Goal: Communication & Community: Ask a question

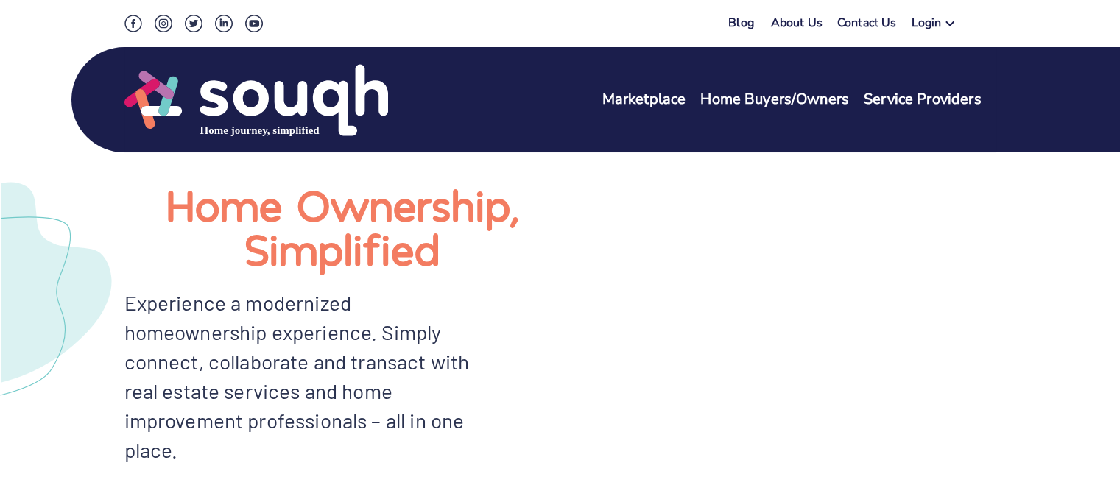
scroll to position [74, 0]
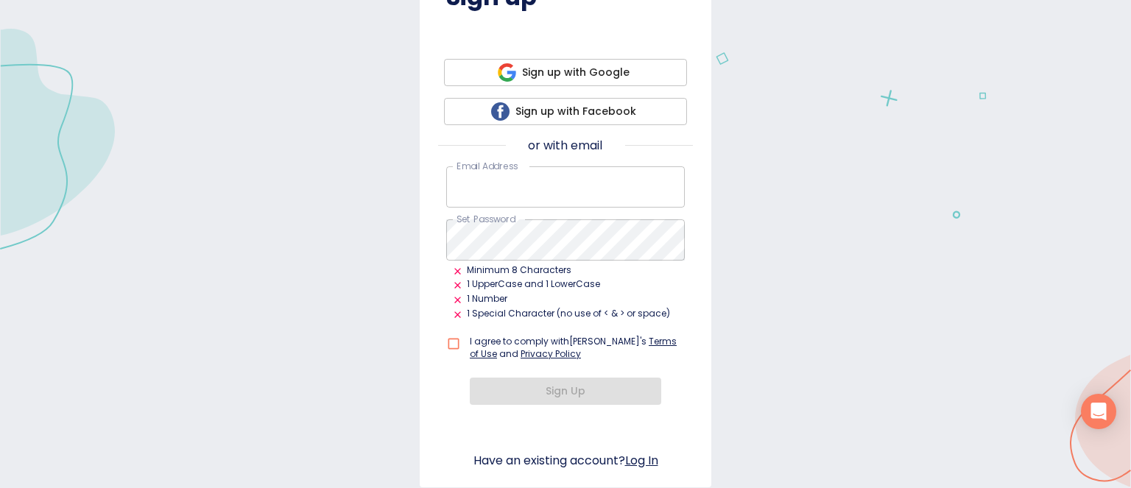
scroll to position [147, 0]
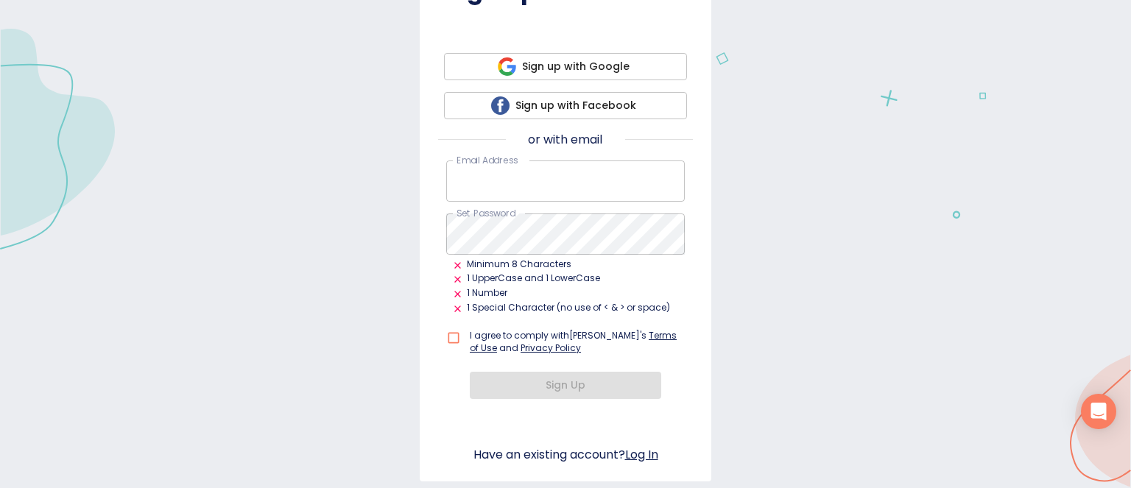
type input "[EMAIL_ADDRESS][DOMAIN_NAME]"
click at [448, 336] on input "checkbox" at bounding box center [456, 338] width 21 height 28
checkbox input "true"
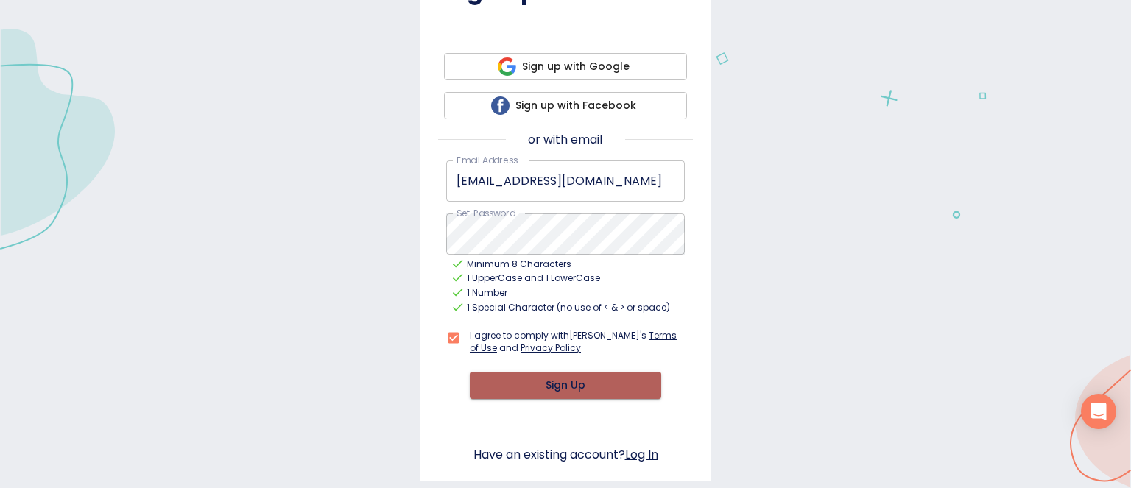
click at [560, 379] on span "Sign Up" at bounding box center [566, 385] width 168 height 18
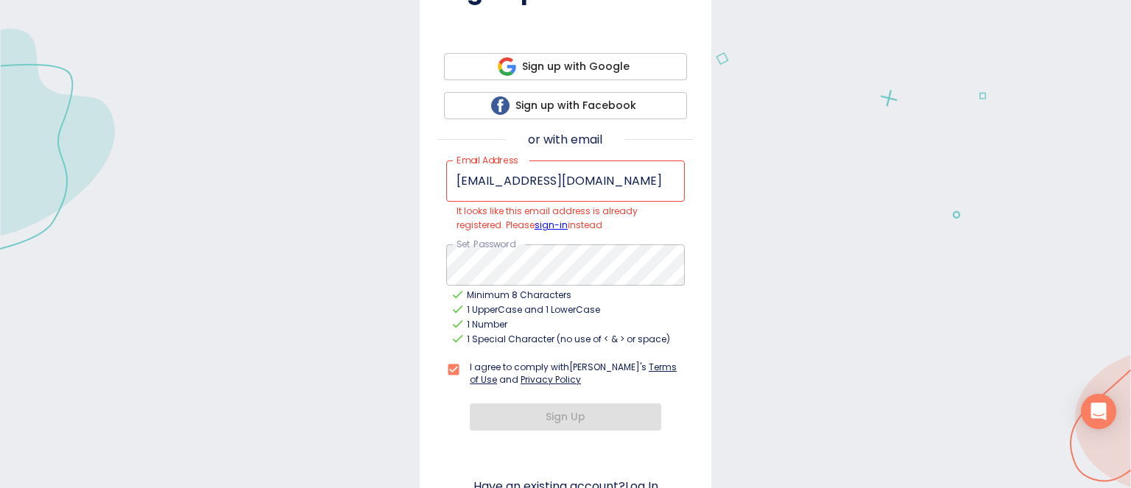
click at [552, 221] on link "sign-in" at bounding box center [551, 225] width 33 height 13
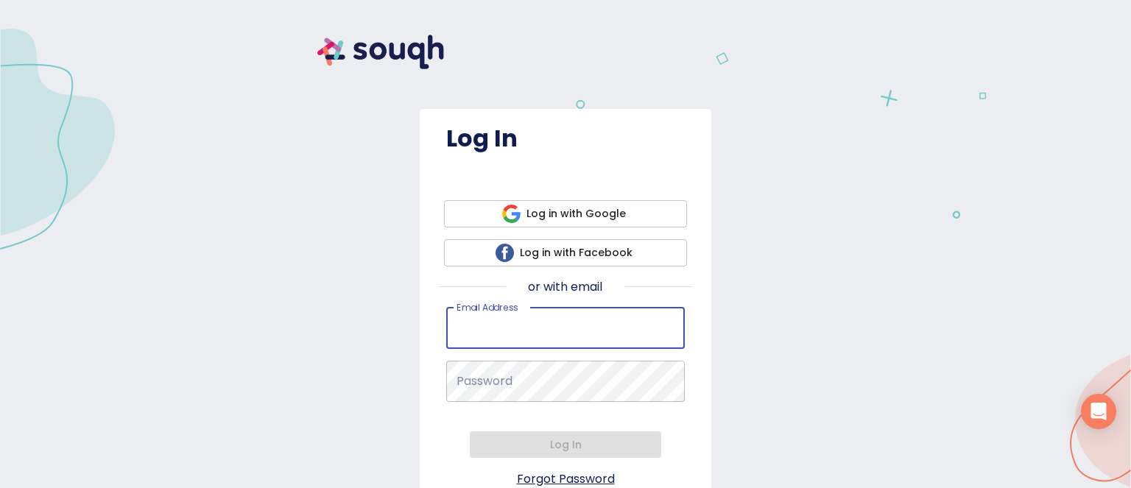
click at [554, 323] on input "Email Address   *" at bounding box center [565, 328] width 239 height 41
type input "[EMAIL_ADDRESS][DOMAIN_NAME]"
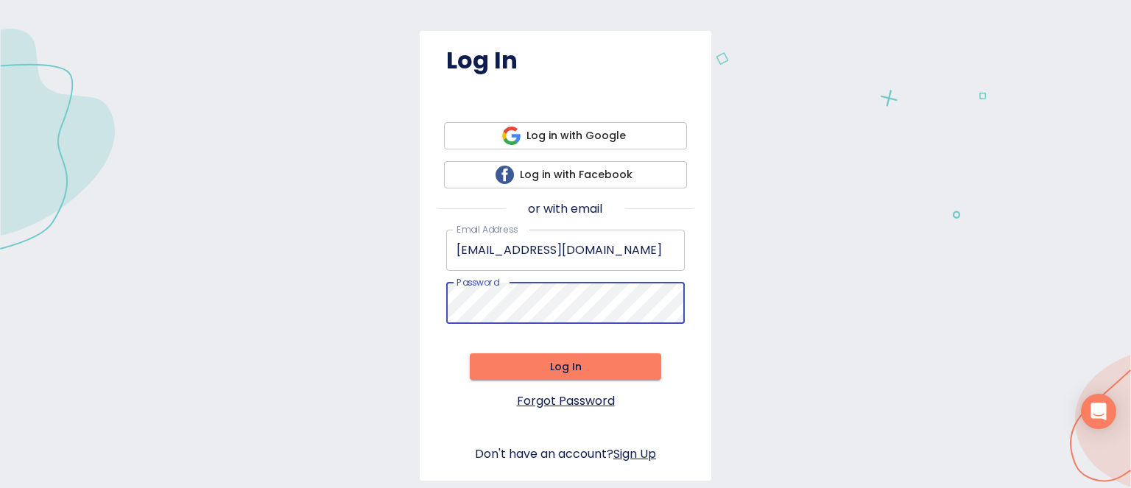
scroll to position [80, 0]
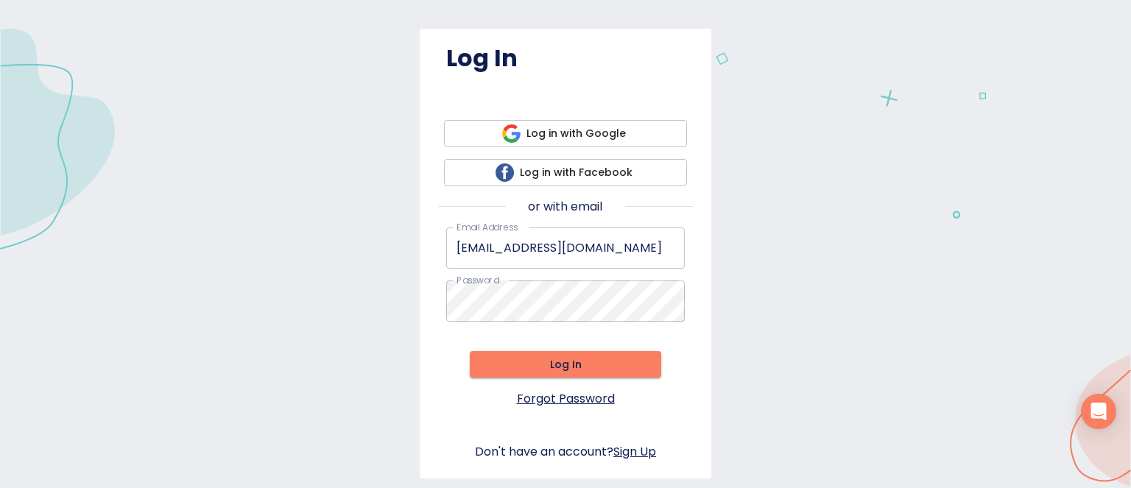
click at [589, 390] on link "Forgot Password" at bounding box center [566, 398] width 98 height 18
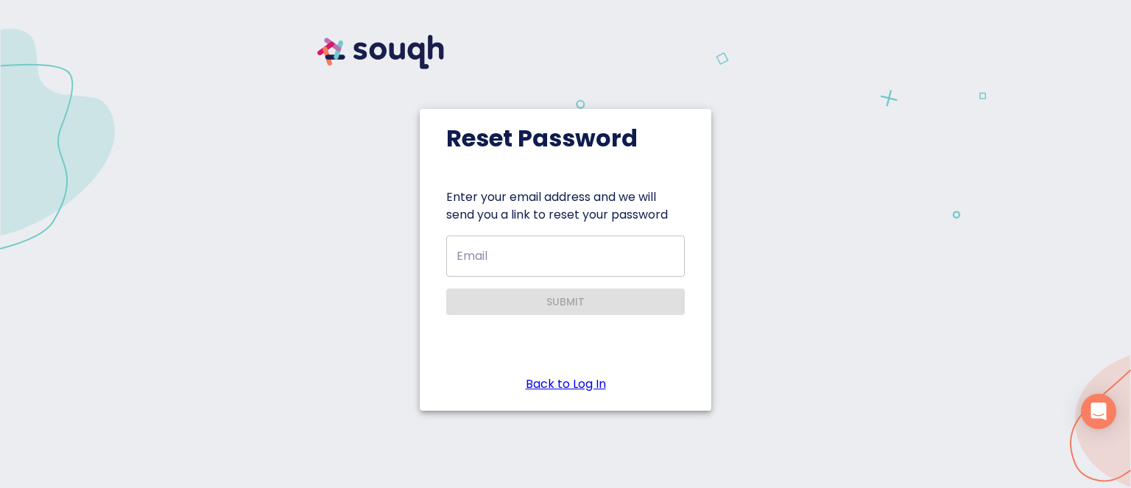
click at [565, 255] on input "Email" at bounding box center [565, 256] width 239 height 41
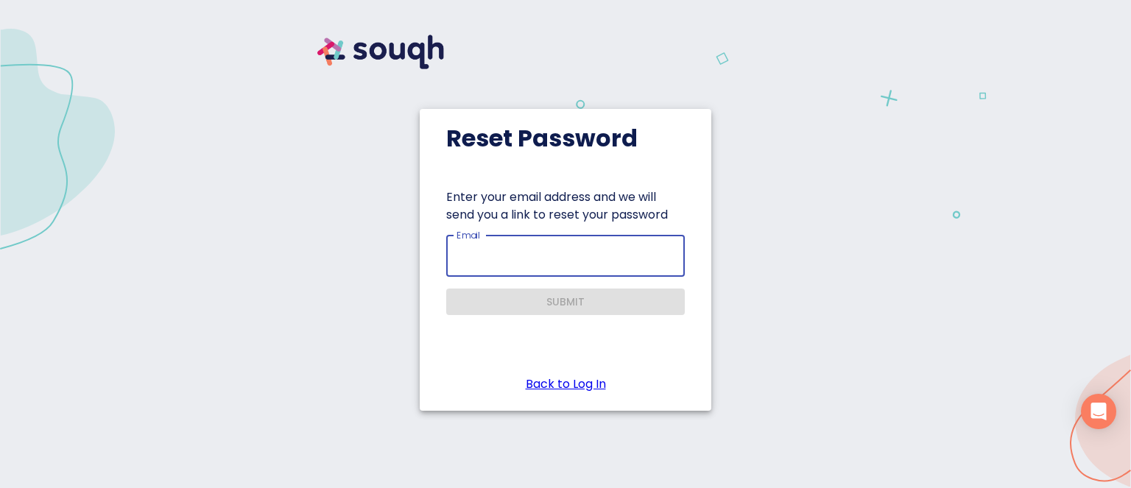
type input "[EMAIL_ADDRESS][DOMAIN_NAME]"
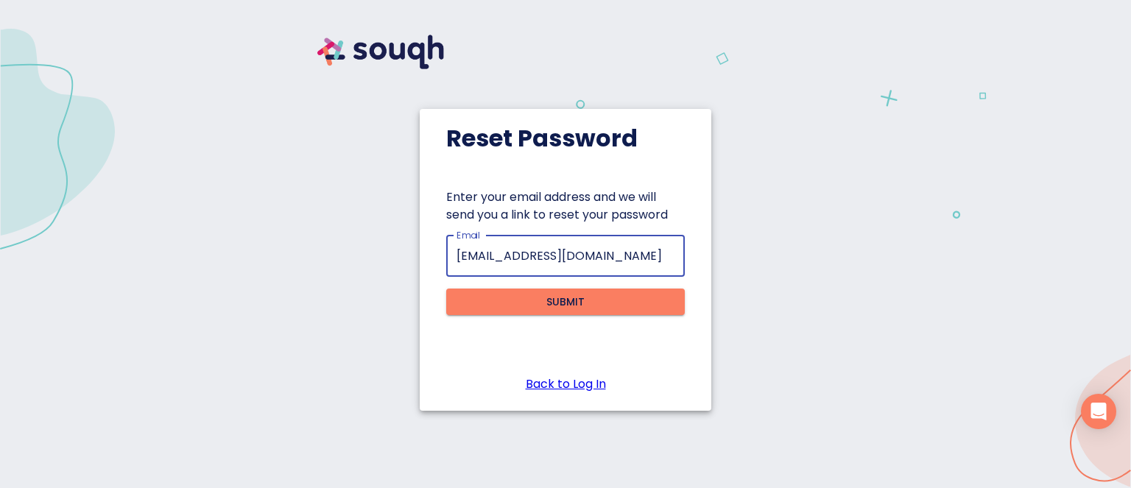
click at [557, 302] on span "Submit" at bounding box center [565, 302] width 215 height 18
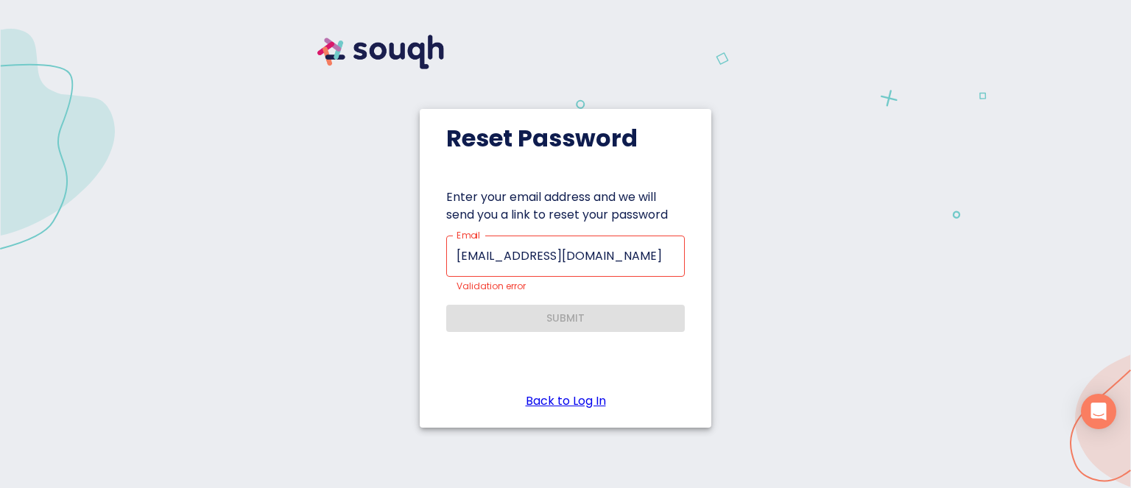
click at [585, 396] on link "Back to Log In" at bounding box center [566, 401] width 80 height 18
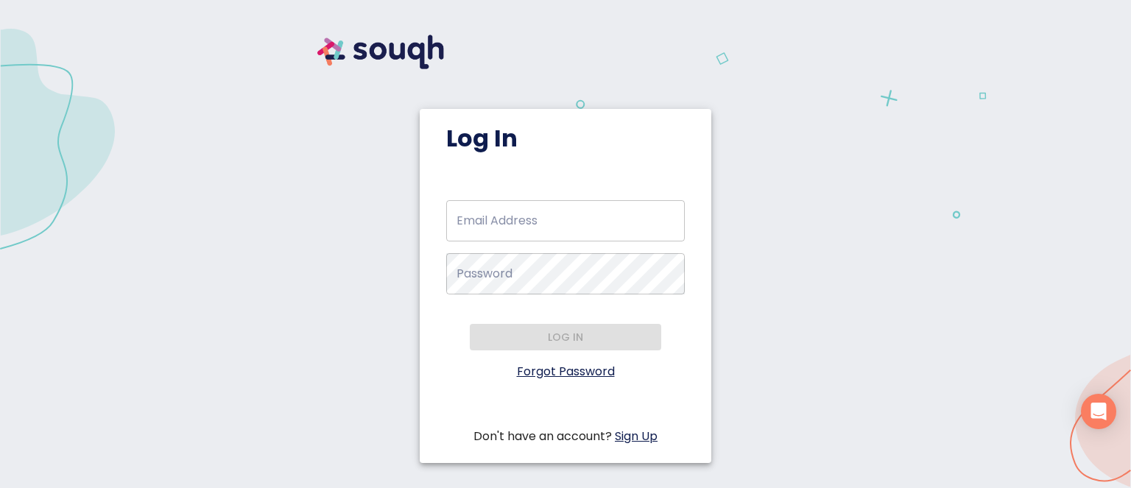
click at [601, 230] on input "Email Address   *" at bounding box center [565, 220] width 239 height 41
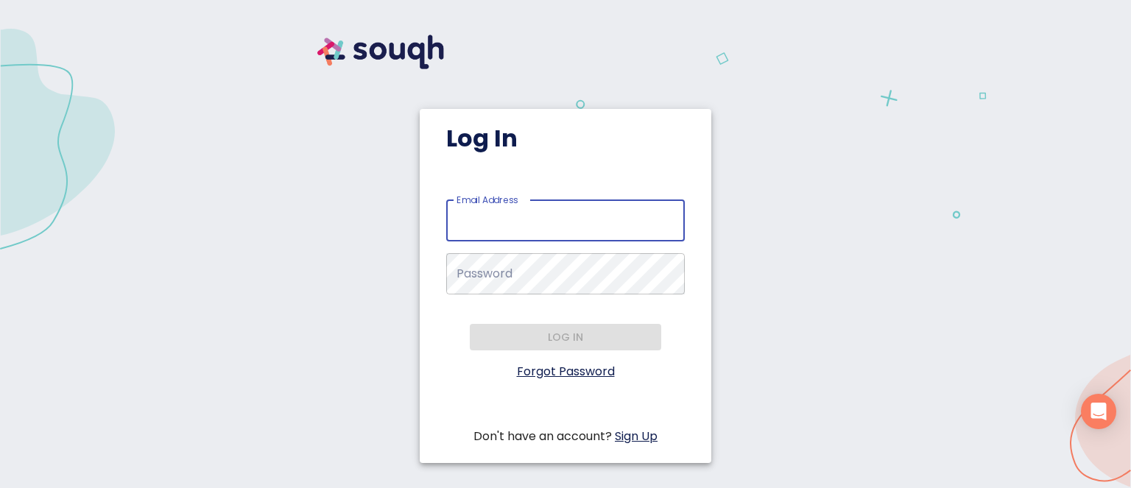
type input "[EMAIL_ADDRESS][DOMAIN_NAME]"
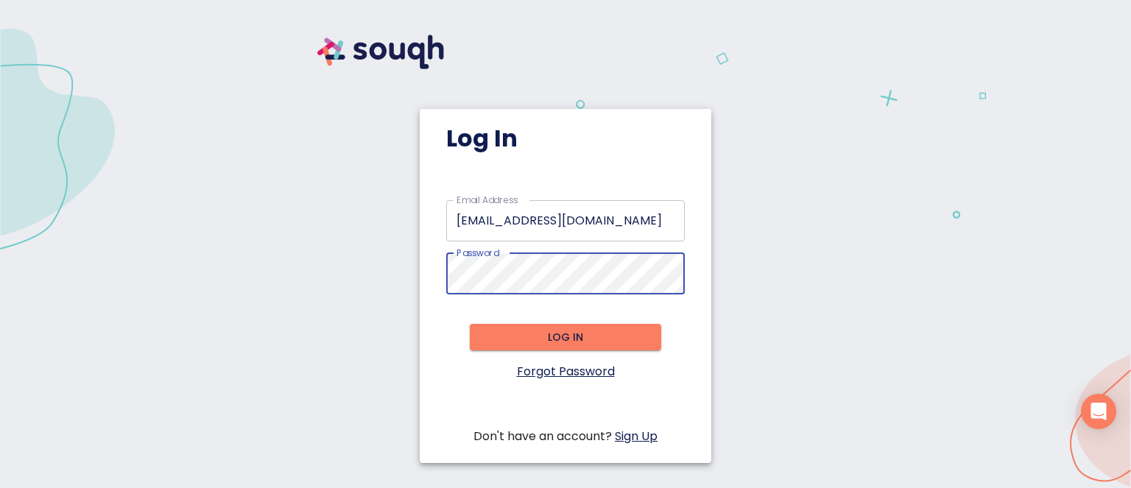
click at [568, 335] on span "Log in" at bounding box center [566, 337] width 168 height 18
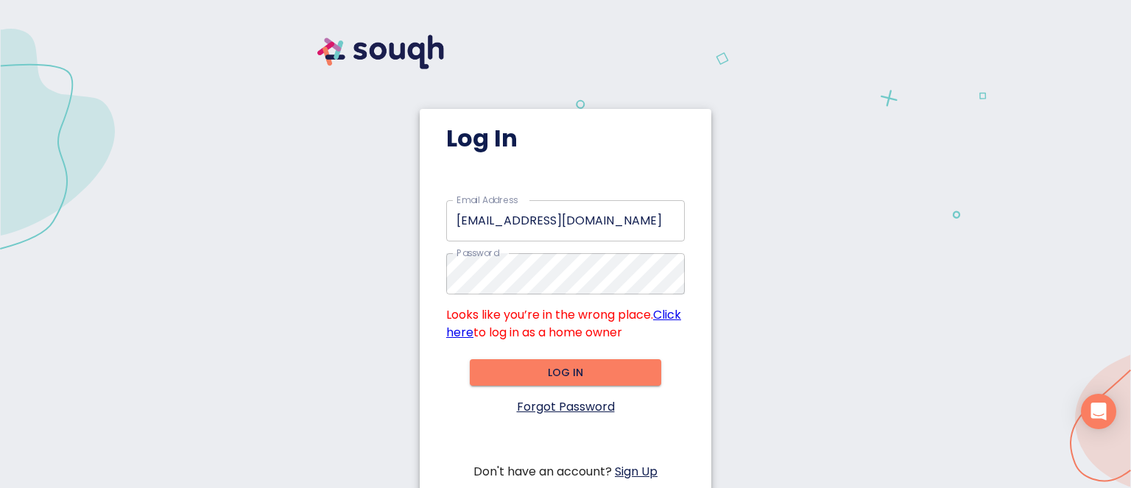
click at [483, 328] on link "Click here" at bounding box center [563, 323] width 235 height 35
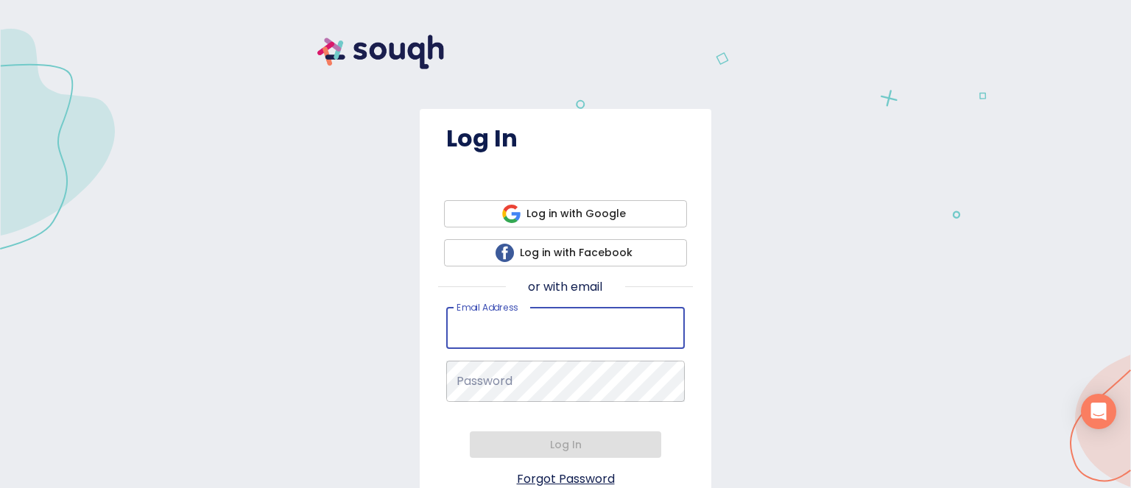
click at [551, 320] on input "Email Address   *" at bounding box center [565, 328] width 239 height 41
type input "[EMAIL_ADDRESS][DOMAIN_NAME]"
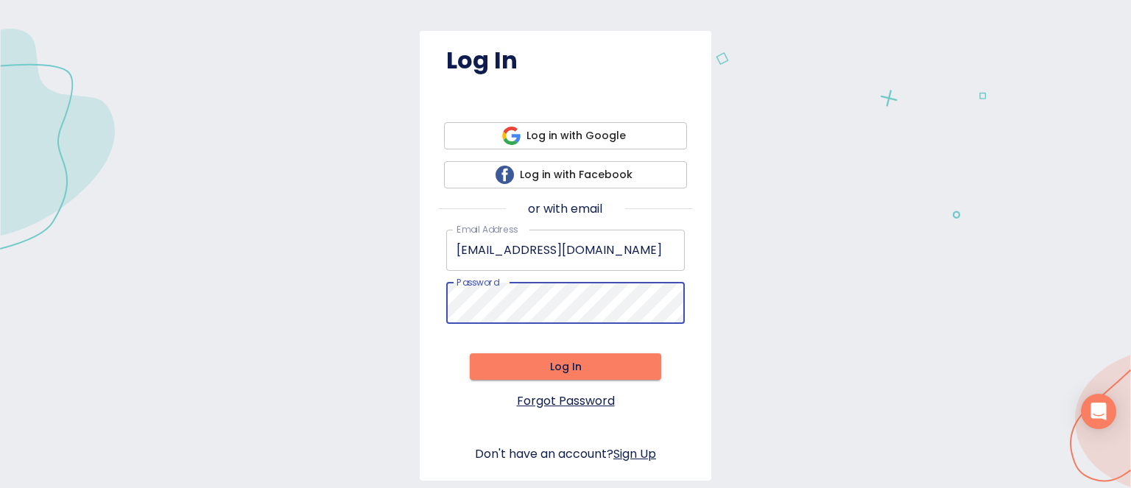
scroll to position [80, 0]
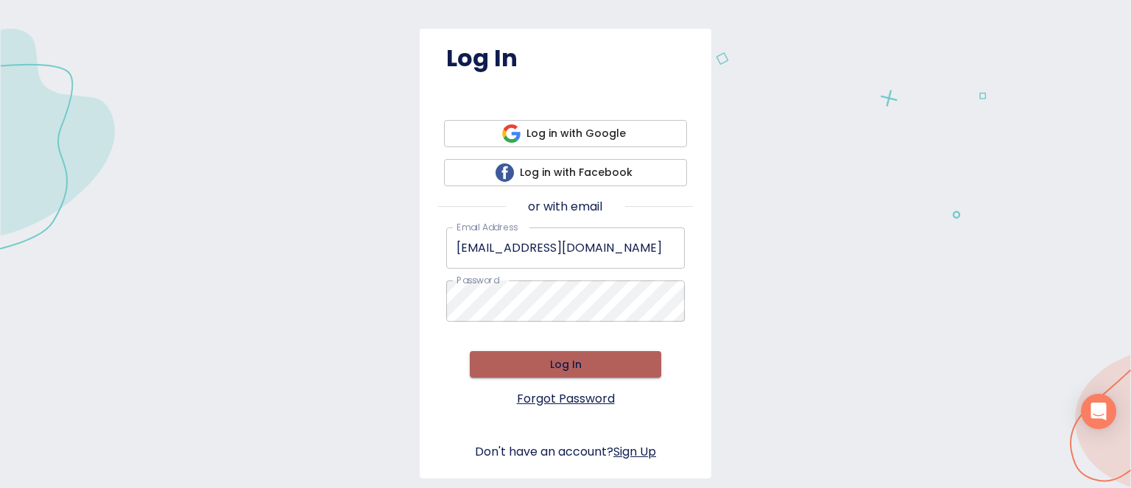
click at [551, 366] on span "Log In" at bounding box center [566, 365] width 168 height 18
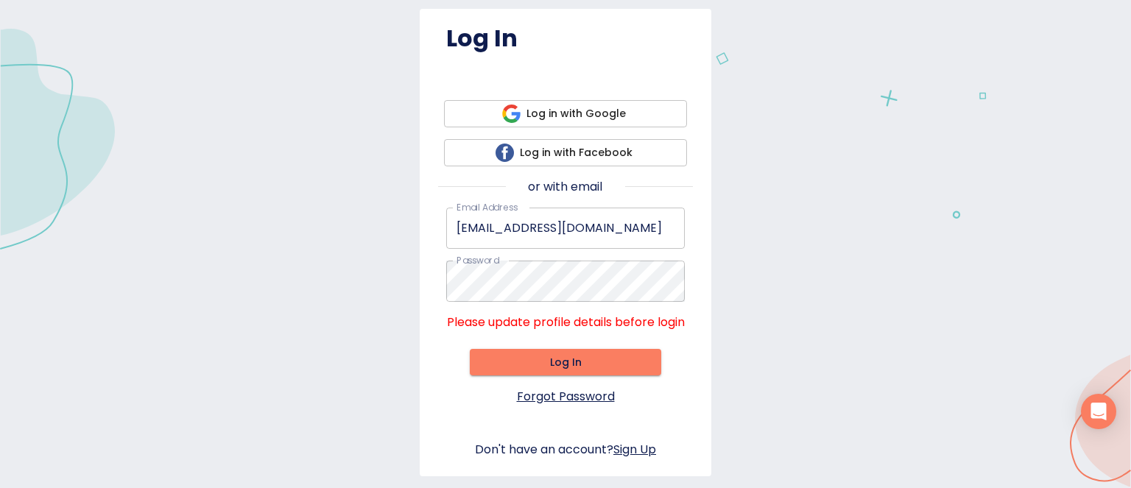
scroll to position [116, 0]
click at [556, 358] on span "Log In" at bounding box center [566, 362] width 168 height 18
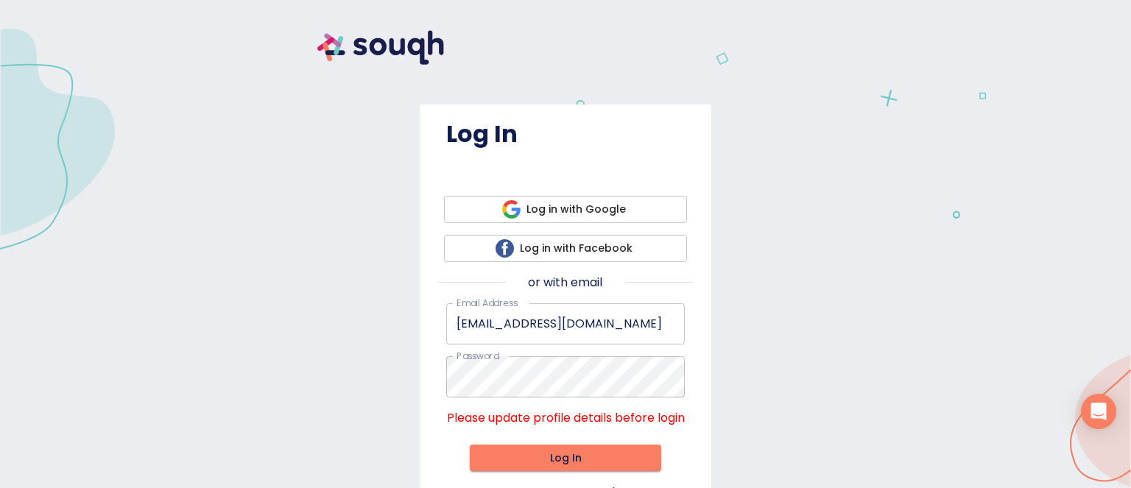
scroll to position [0, 0]
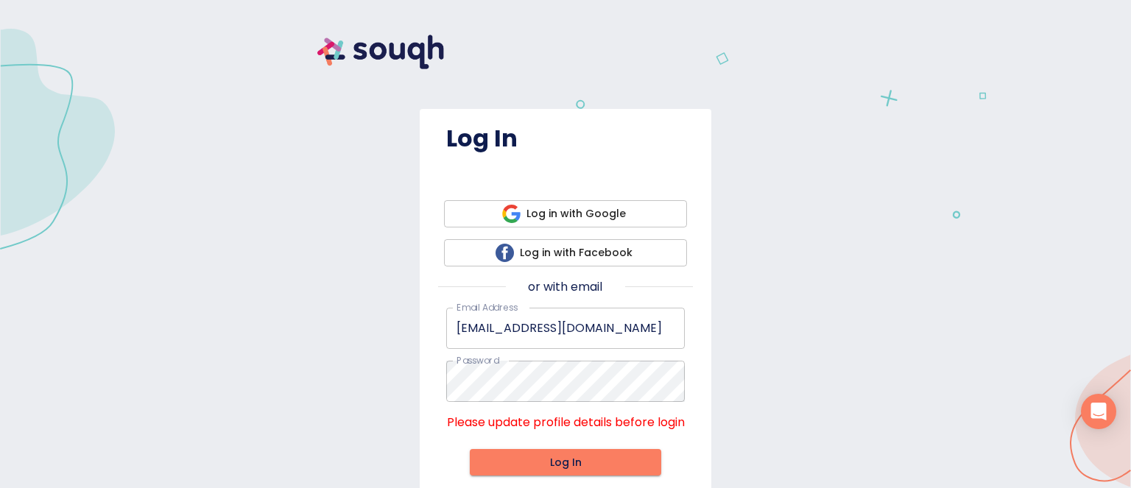
click at [612, 253] on span "Log in with Facebook" at bounding box center [565, 253] width 219 height 18
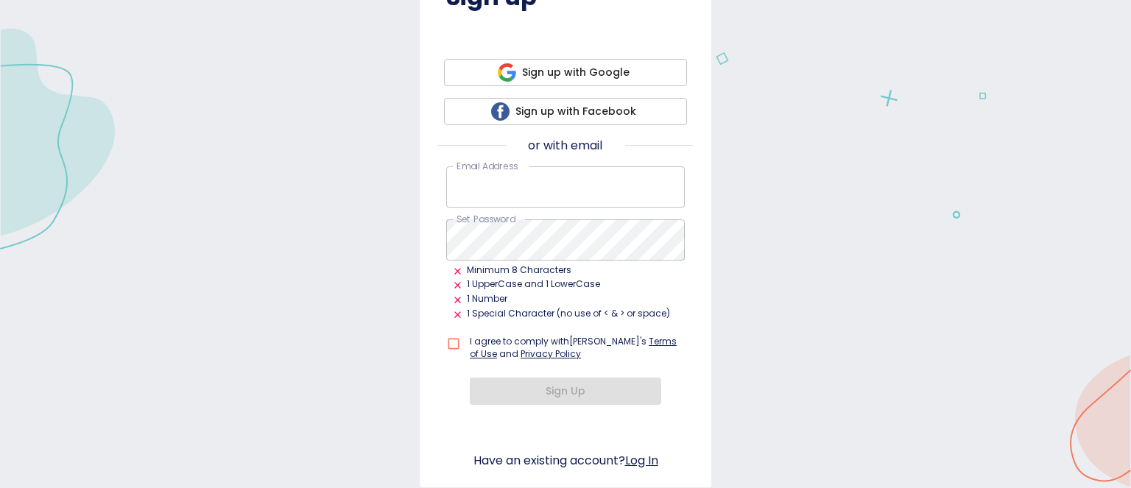
scroll to position [147, 0]
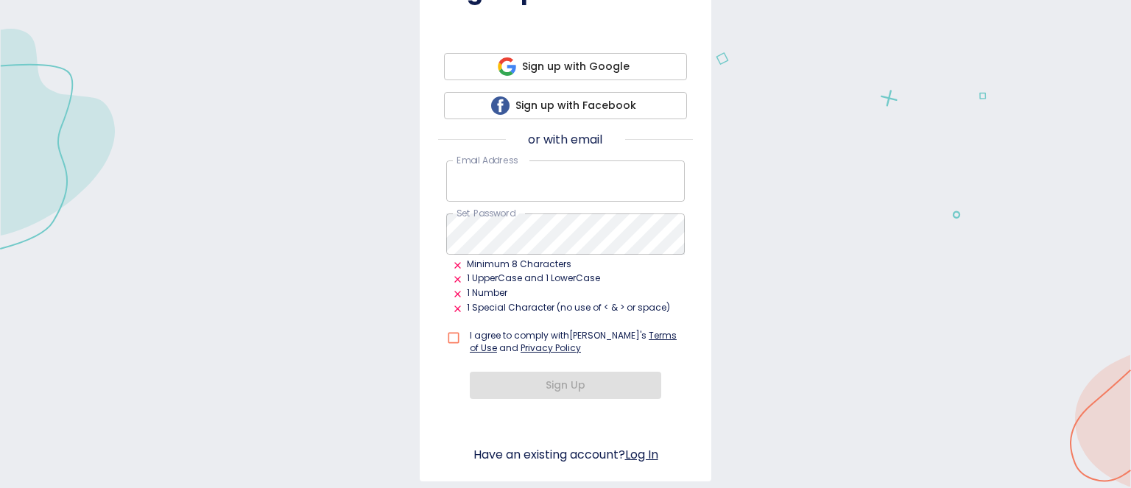
type input "[EMAIL_ADDRESS][DOMAIN_NAME]"
click at [448, 339] on input "checkbox" at bounding box center [456, 338] width 21 height 28
checkbox input "true"
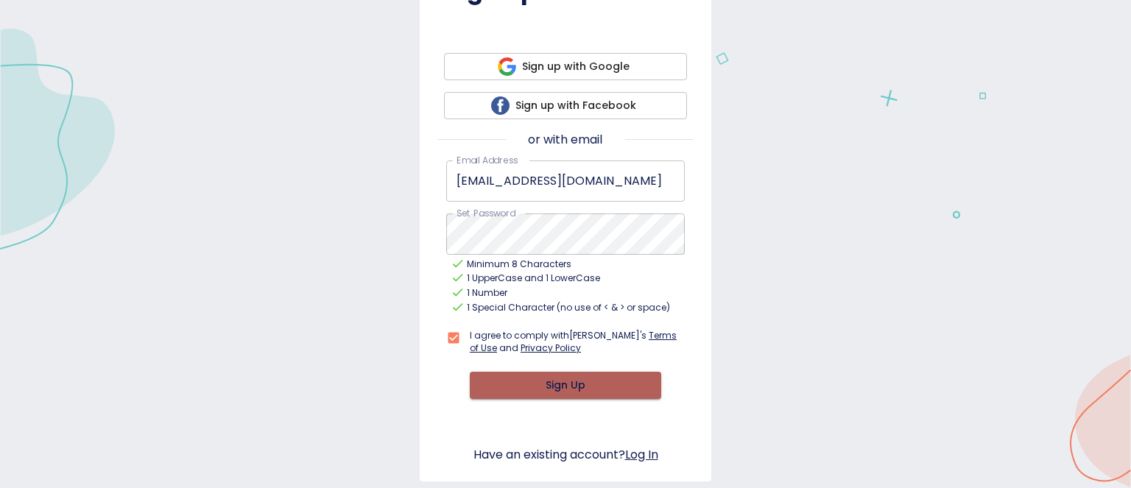
click at [570, 385] on span "Sign Up" at bounding box center [566, 385] width 168 height 18
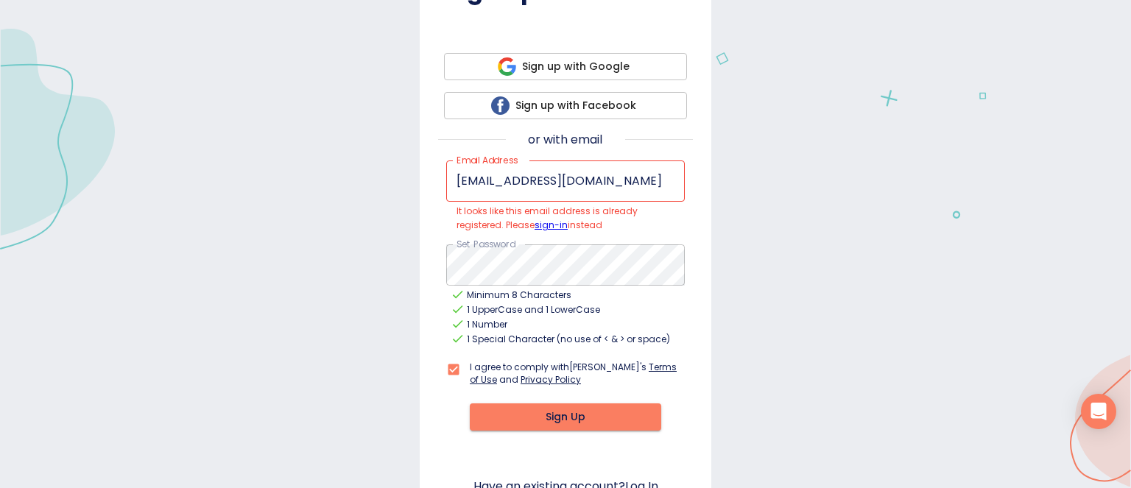
scroll to position [183, 0]
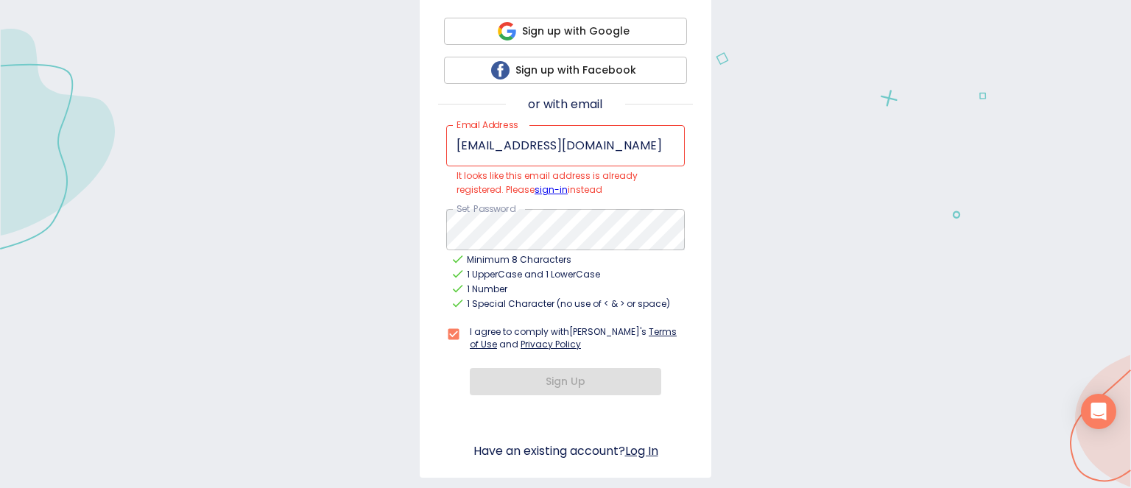
click at [636, 447] on link "Log In" at bounding box center [641, 451] width 33 height 17
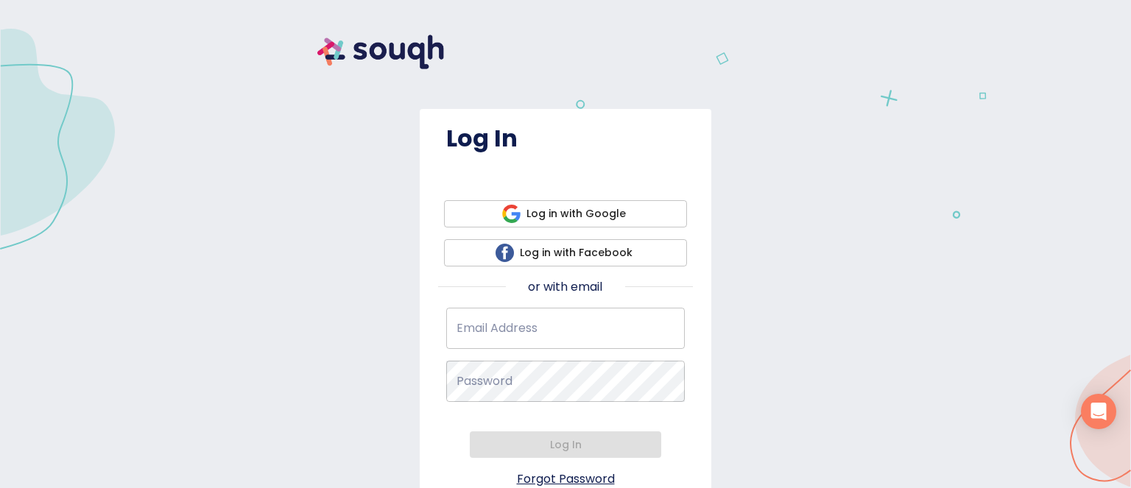
click at [571, 332] on input "Email Address   *" at bounding box center [565, 328] width 239 height 41
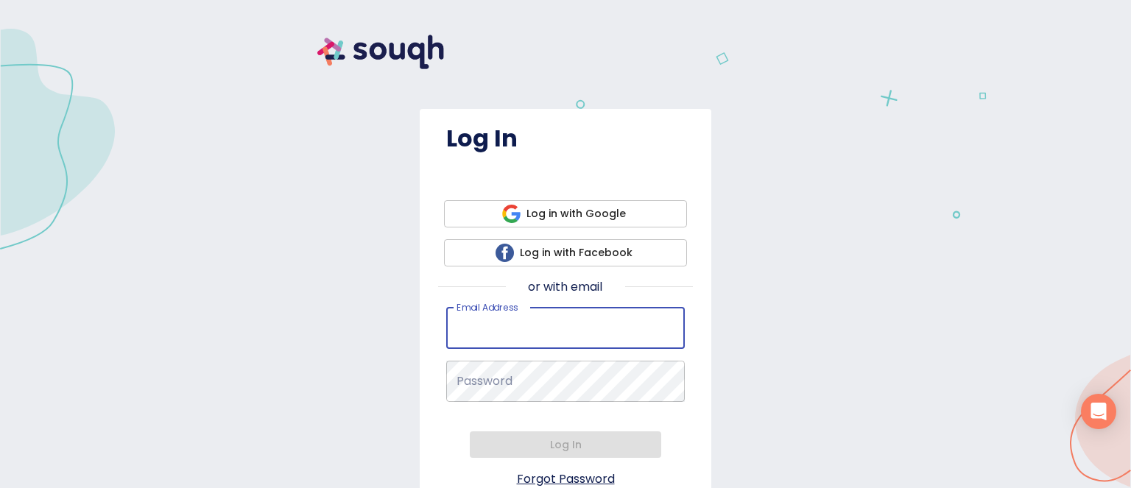
type input "[EMAIL_ADDRESS][DOMAIN_NAME]"
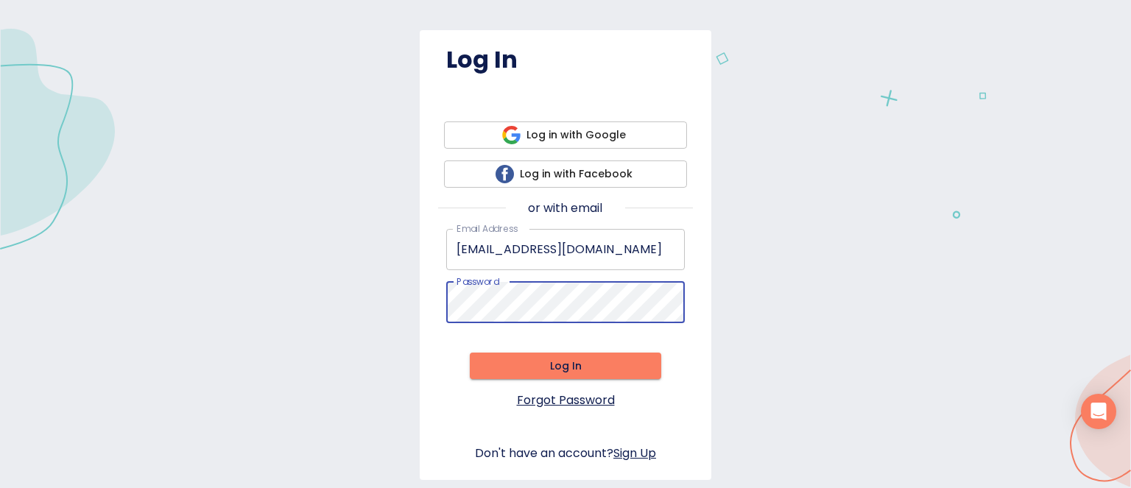
scroll to position [80, 0]
click at [598, 400] on link "Forgot Password" at bounding box center [566, 398] width 98 height 18
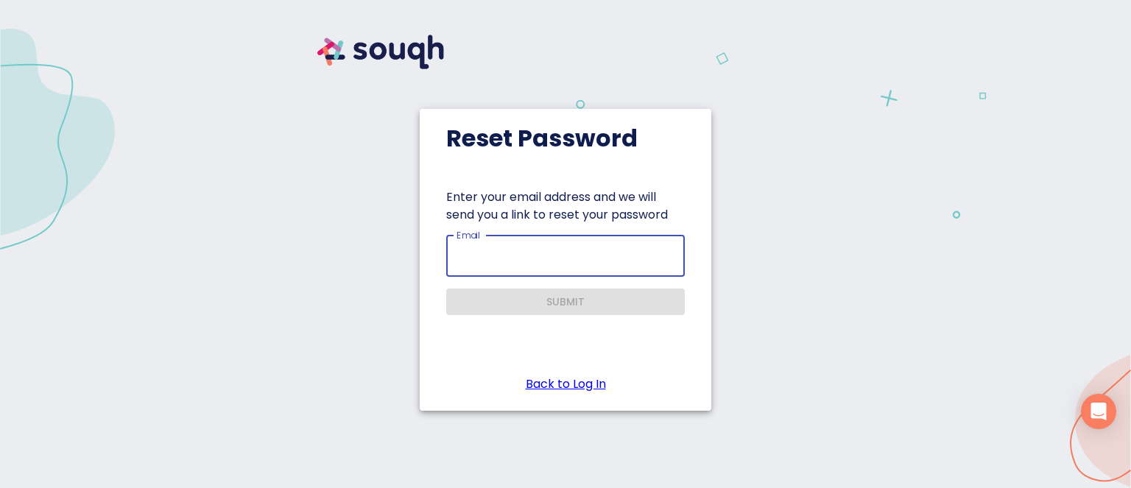
click at [588, 255] on input "Email" at bounding box center [565, 256] width 239 height 41
type input "[EMAIL_ADDRESS][DOMAIN_NAME]"
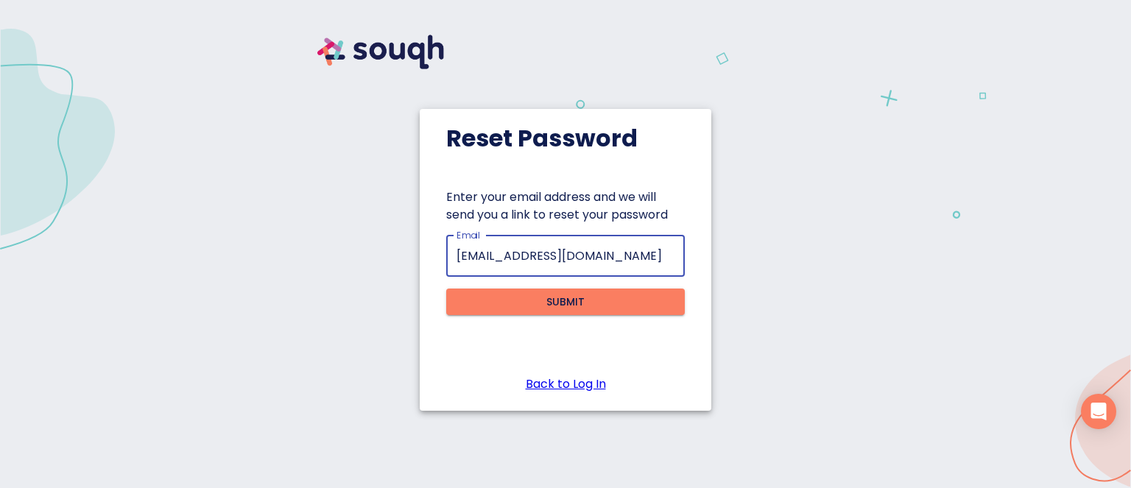
click at [575, 303] on span "Submit" at bounding box center [565, 302] width 215 height 18
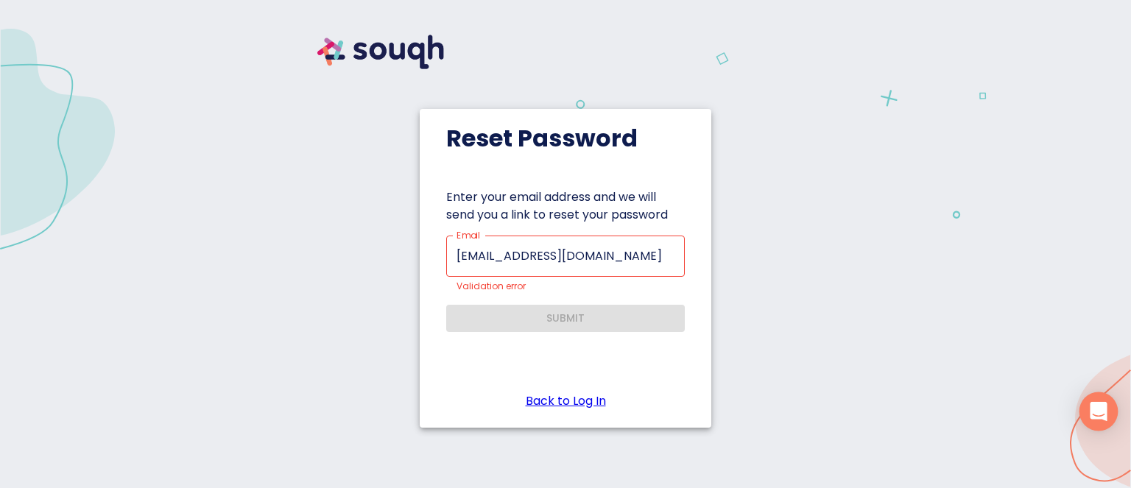
click at [1101, 410] on icon "Open Intercom Messenger" at bounding box center [1098, 411] width 17 height 19
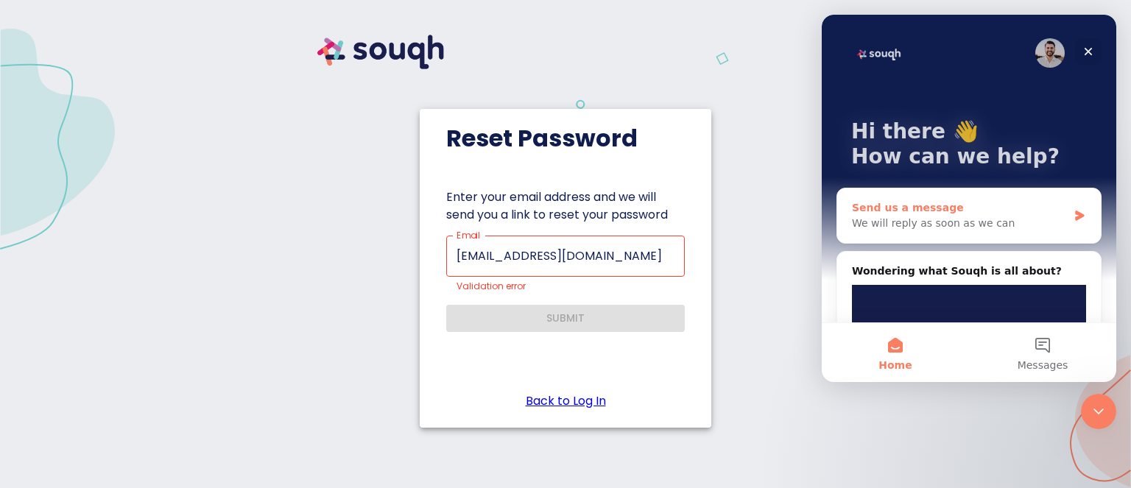
scroll to position [74, 0]
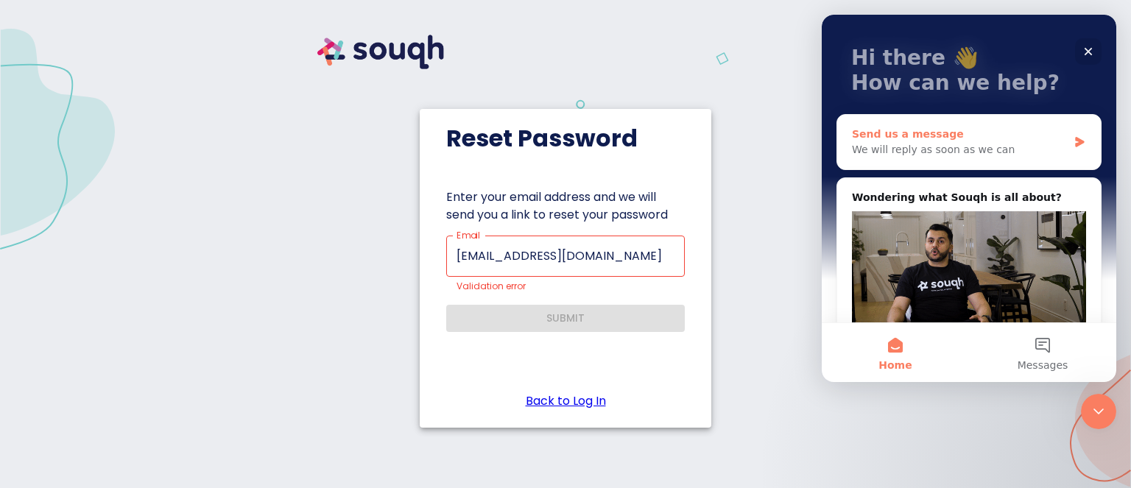
click at [950, 143] on div "We will reply as soon as we can" at bounding box center [960, 149] width 216 height 15
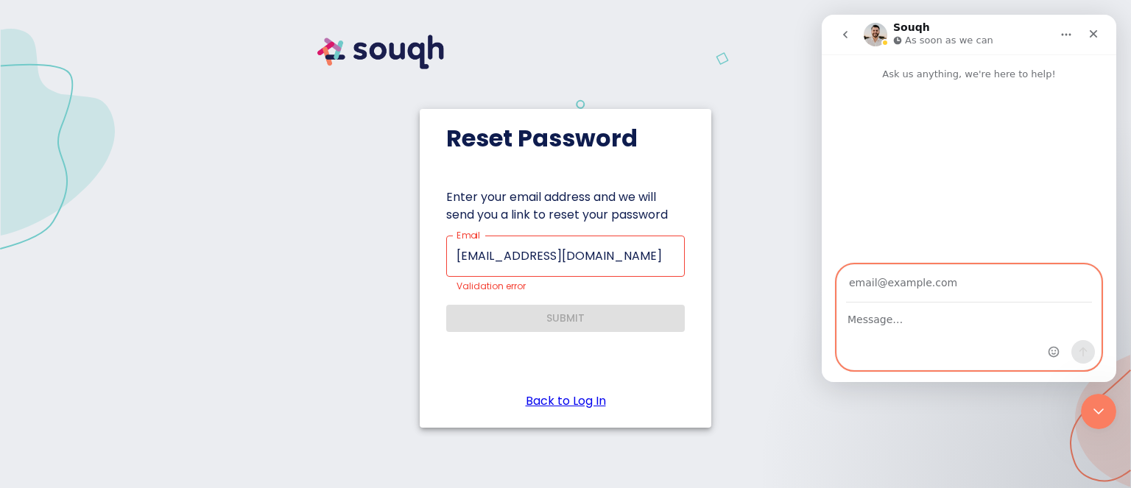
click at [910, 323] on textarea "Message…" at bounding box center [969, 315] width 264 height 25
click at [884, 283] on input "Your email" at bounding box center [969, 284] width 246 height 38
type input "vizi.zsofia@gmail.com"
click at [900, 322] on textarea "Message…" at bounding box center [969, 315] width 264 height 25
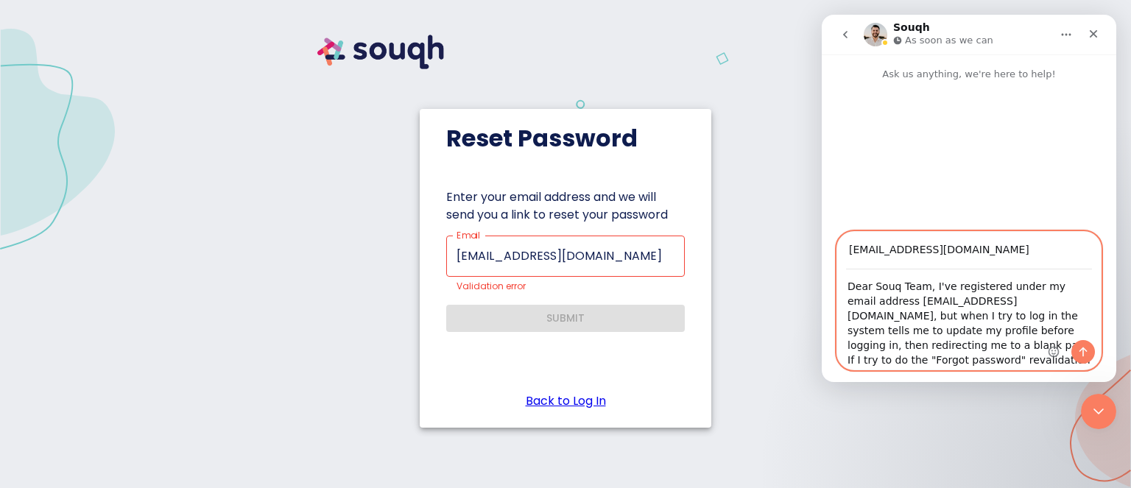
drag, startPoint x: 1010, startPoint y: 362, endPoint x: 980, endPoint y: 363, distance: 30.2
click at [980, 363] on textarea "Dear Souq Team, I've registered under my email address vizi.zsofia@gmail.com, b…" at bounding box center [969, 319] width 264 height 99
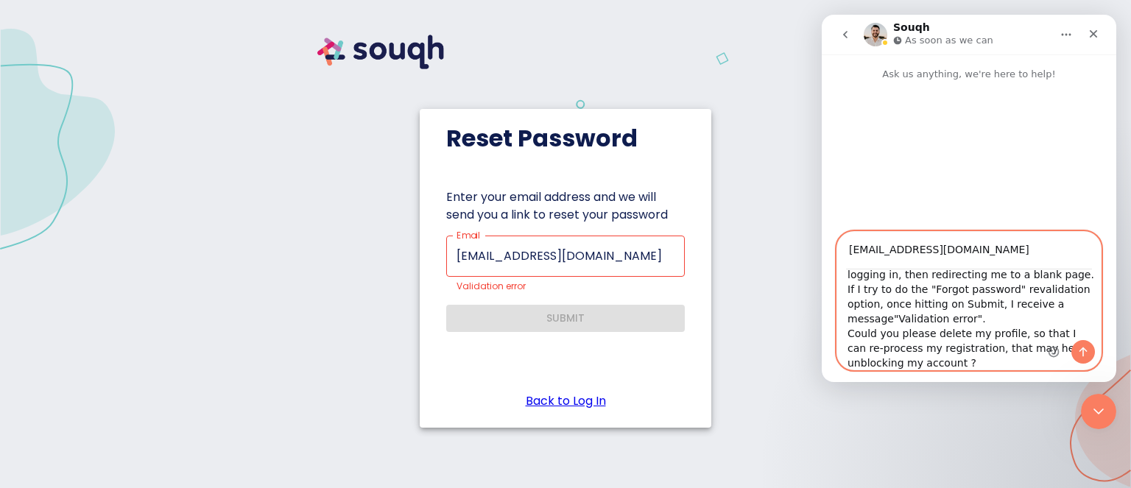
scroll to position [85, 0]
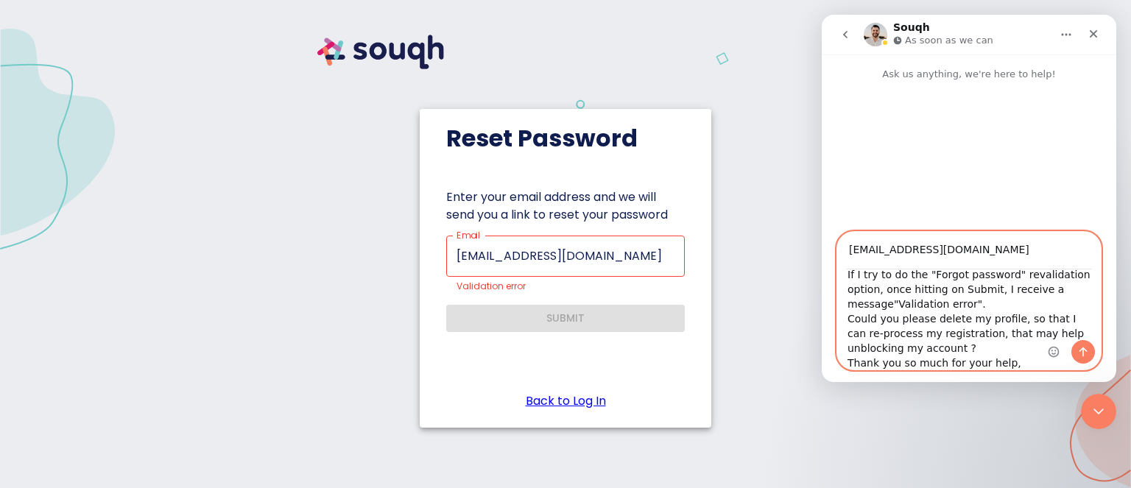
click at [1001, 344] on textarea "Dear Souq Team, I've registered under my email address vizi.zsofia@gmail.com, b…" at bounding box center [969, 319] width 264 height 99
type textarea "Dear Souq Team, I've registered under my email address vizi.zsofia@gmail.com, b…"
click at [1086, 350] on icon "Send a message…" at bounding box center [1083, 353] width 8 height 10
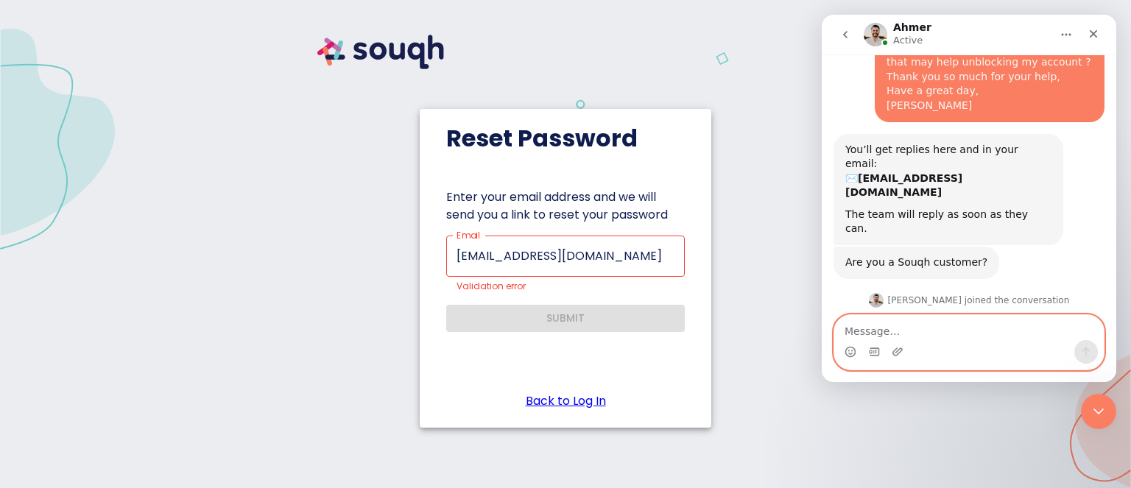
scroll to position [283, 0]
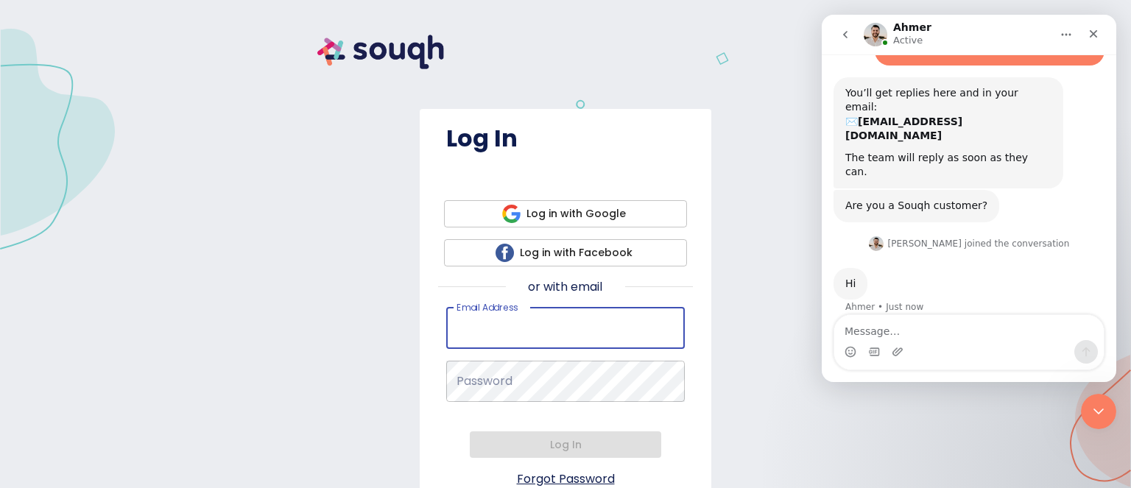
click at [551, 323] on input "Email Address   *" at bounding box center [565, 328] width 239 height 41
type input "vizi.zsofia@gmail.com"
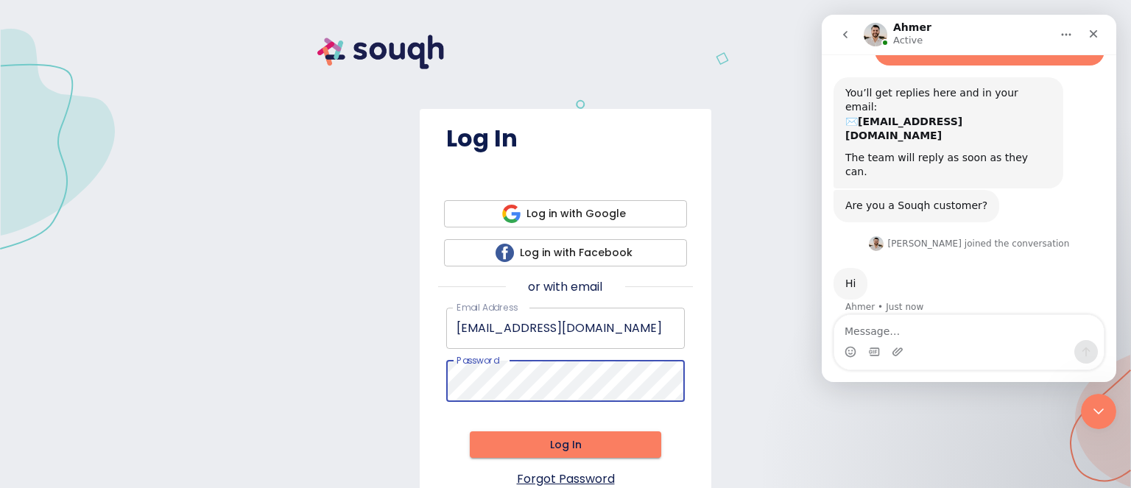
click at [577, 438] on span "Log In" at bounding box center [566, 445] width 168 height 18
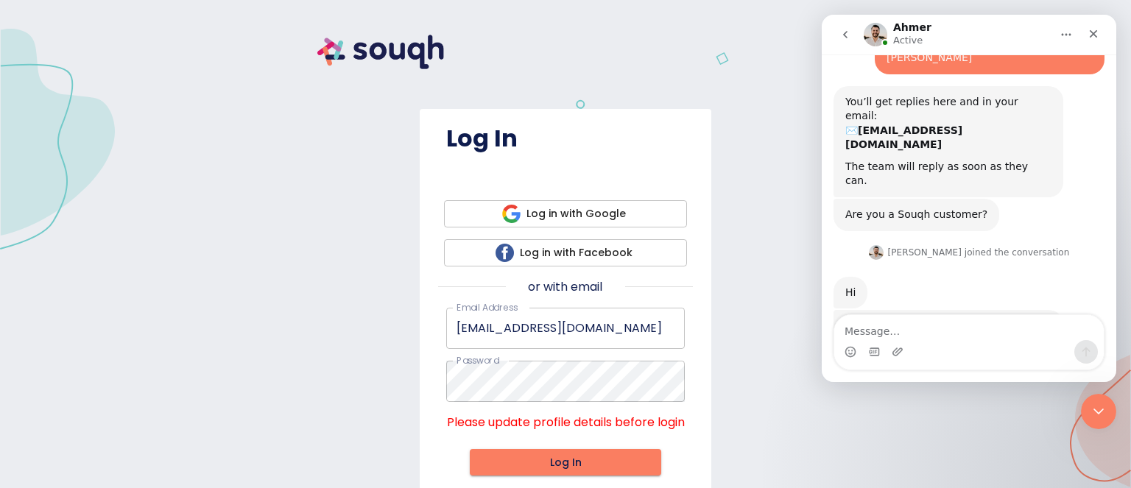
scroll to position [274, 0]
click at [966, 337] on textarea "Message…" at bounding box center [968, 327] width 269 height 25
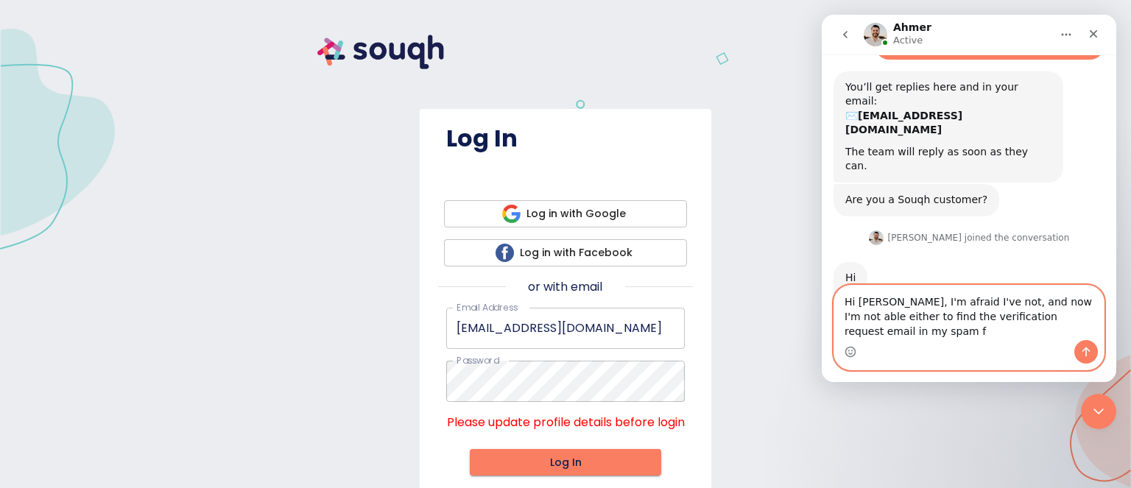
scroll to position [303, 0]
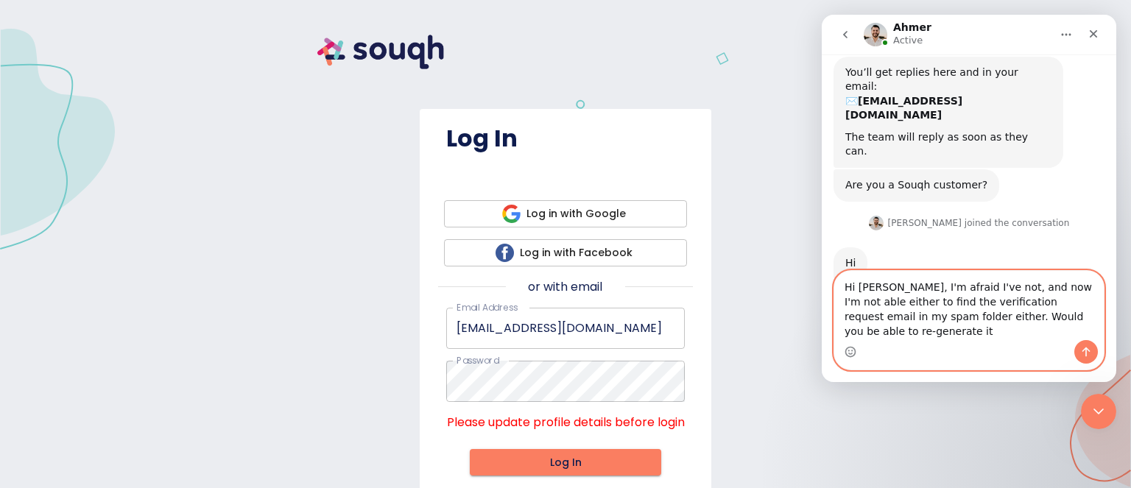
type textarea "Hi Ahmer, I'm afraid I've not, and now I'm not able either to find the verifica…"
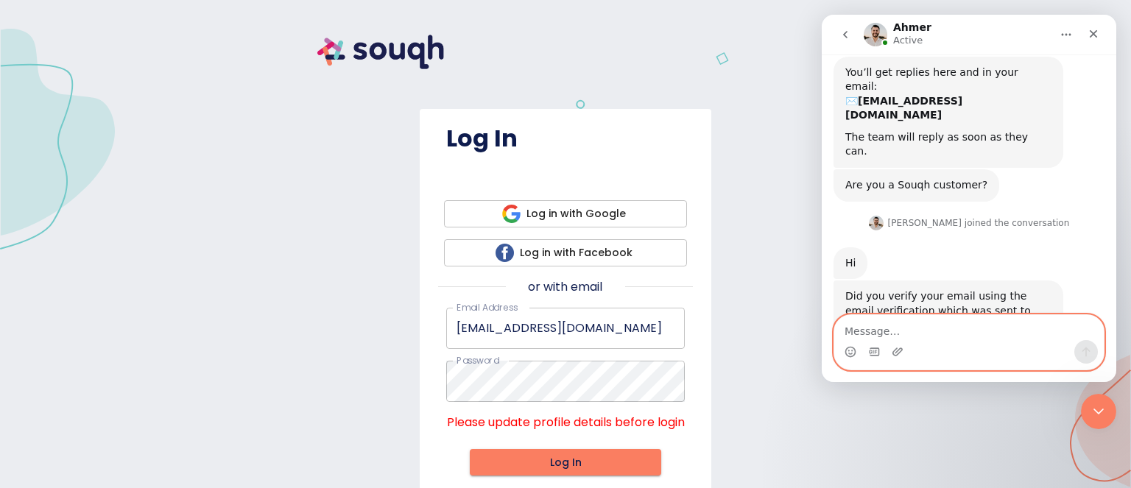
scroll to position [361, 0]
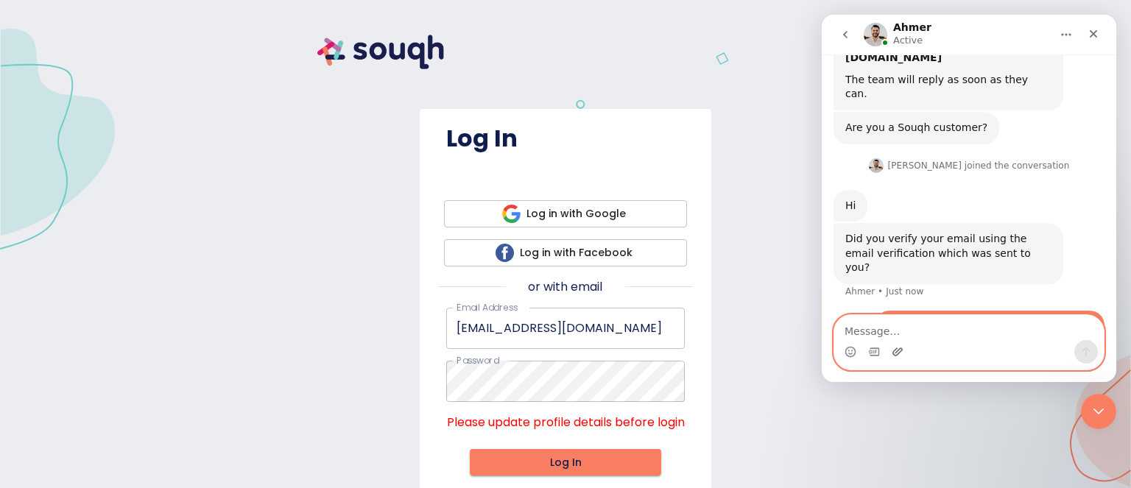
click at [899, 349] on icon "Upload attachment" at bounding box center [897, 352] width 10 height 8
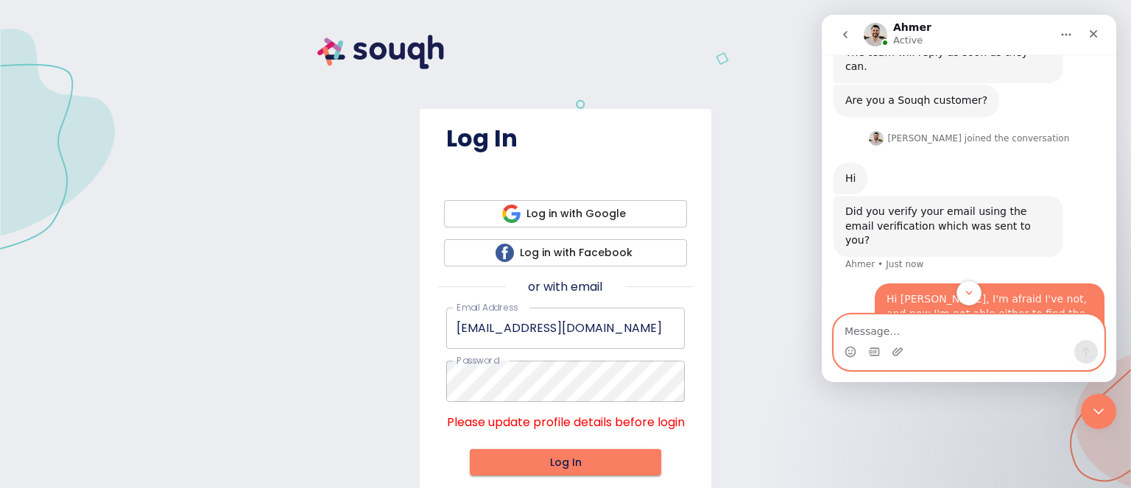
scroll to position [756, 0]
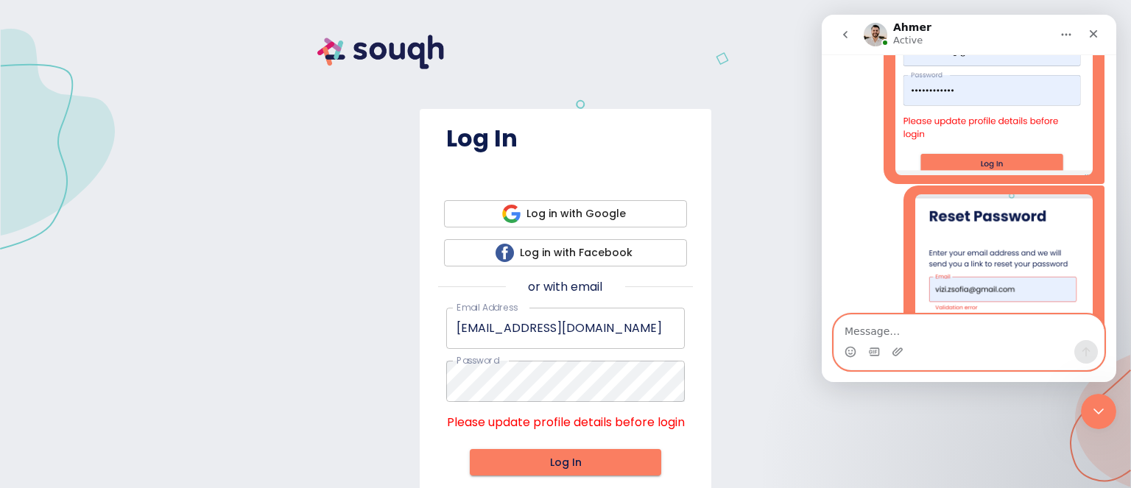
click at [955, 335] on textarea "Message…" at bounding box center [968, 327] width 269 height 25
type textarea "(I'm enclosing the errors I received)"
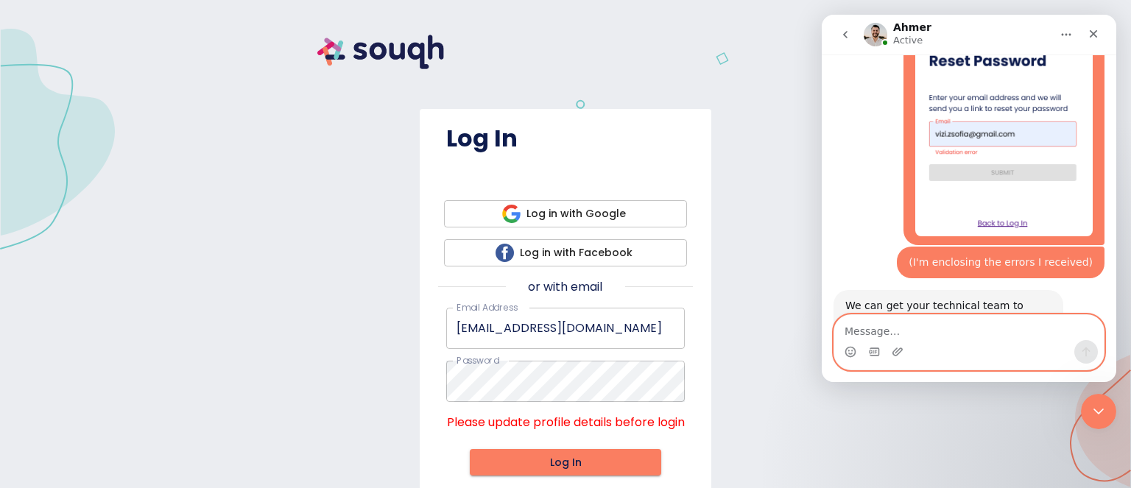
scroll to position [896, 0]
click at [871, 322] on textarea "Message…" at bounding box center [968, 327] width 269 height 25
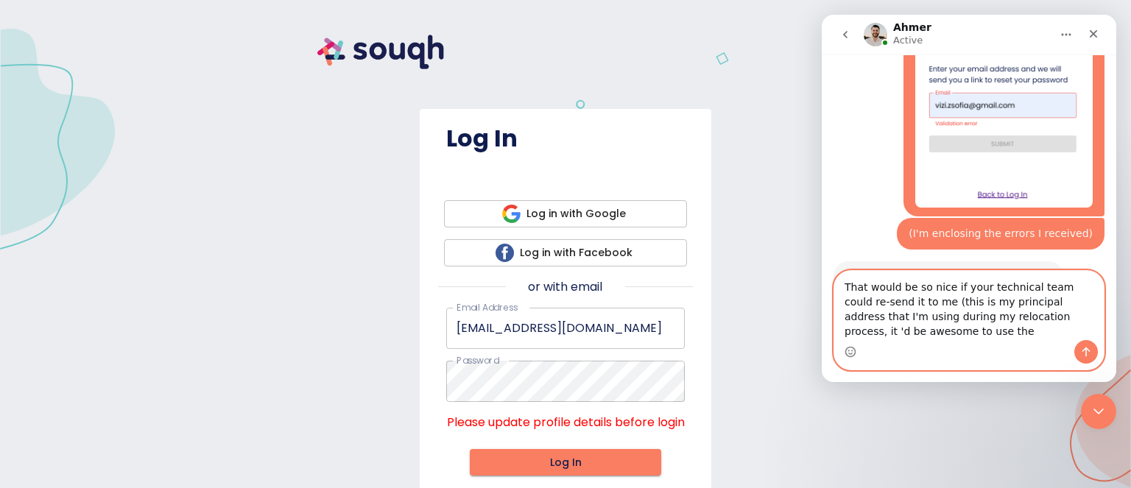
scroll to position [940, 0]
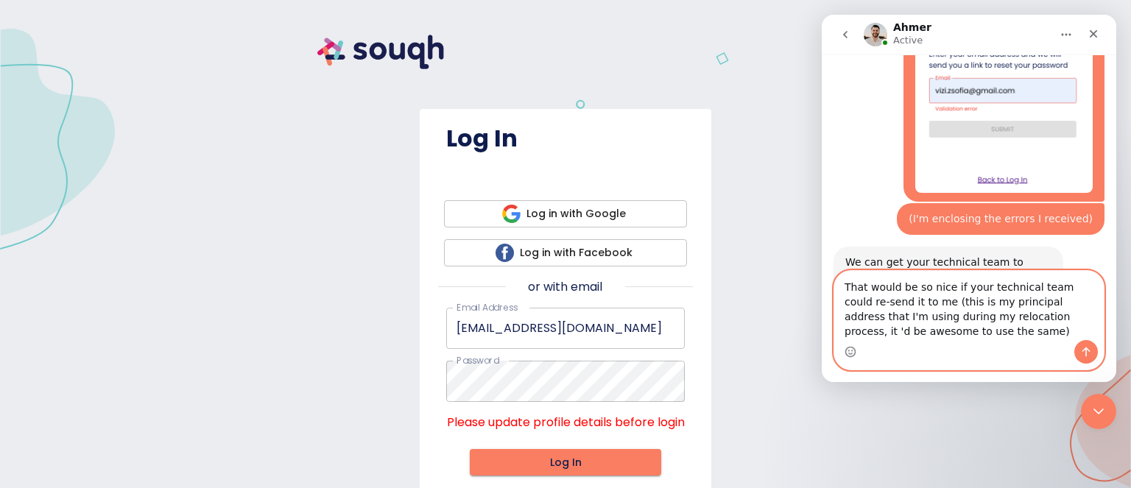
type textarea "That would be so nice if your technical team could re-send it to me (this is my…"
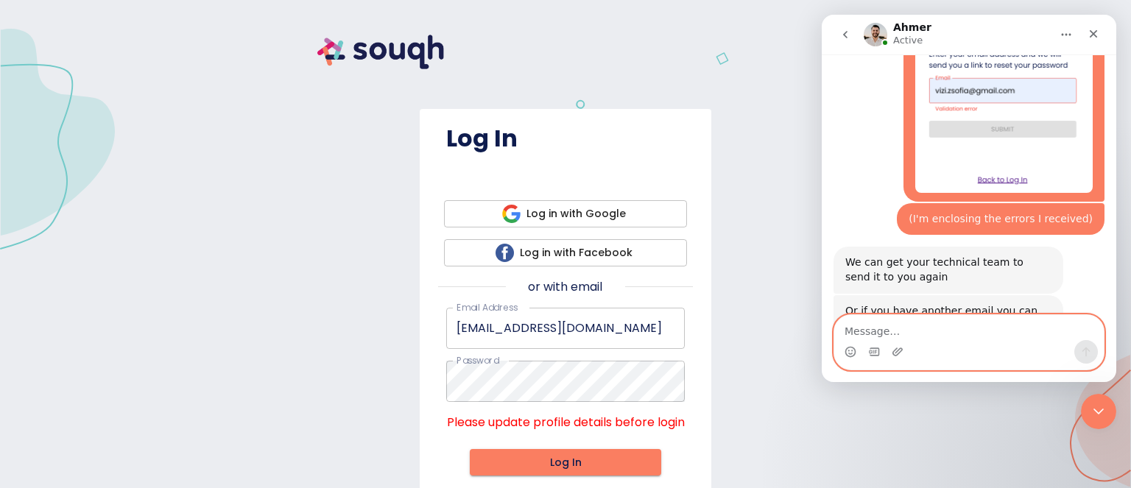
scroll to position [984, 0]
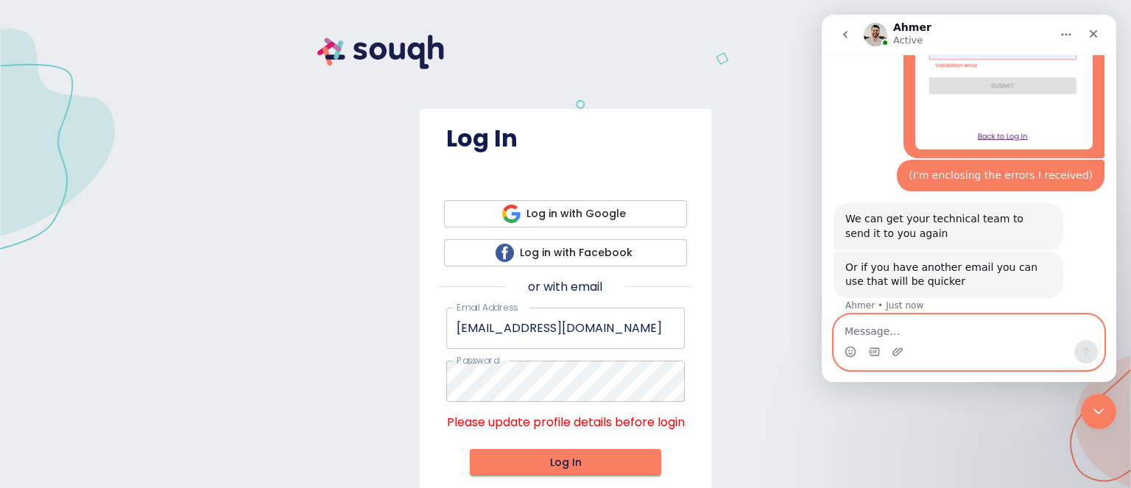
type textarea "T"
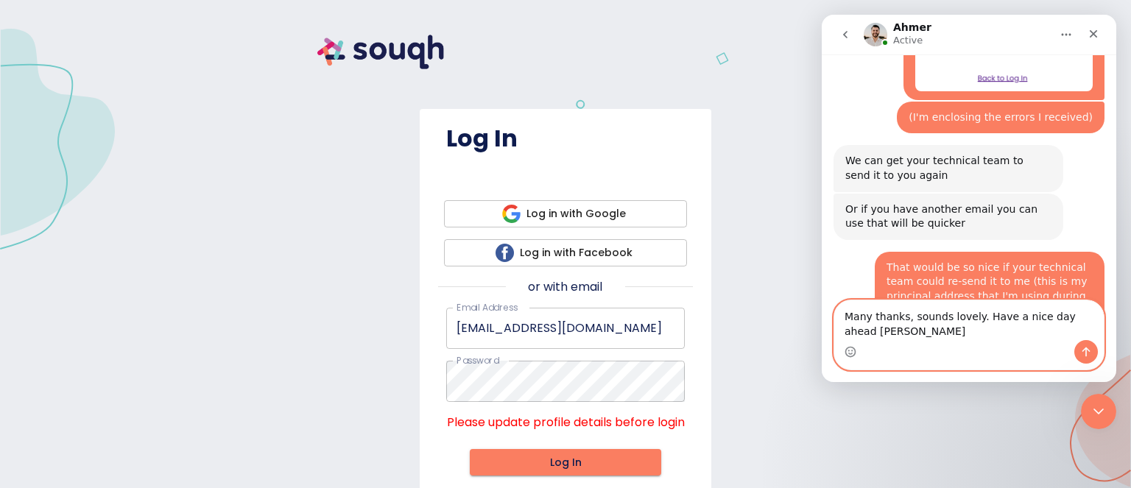
scroll to position [1057, 0]
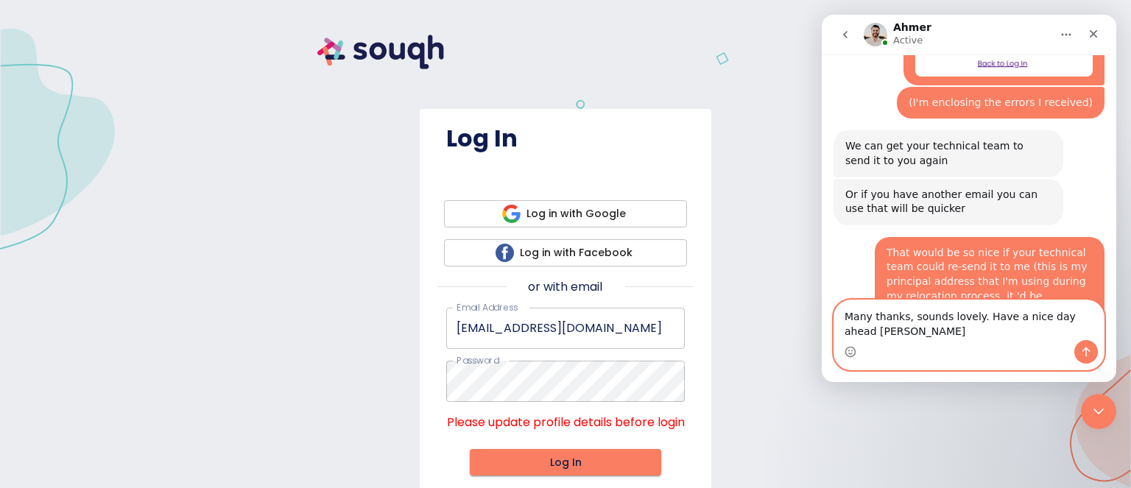
type textarea "Many thanks, sounds lovely. Have a nice day ahead Ahmer"
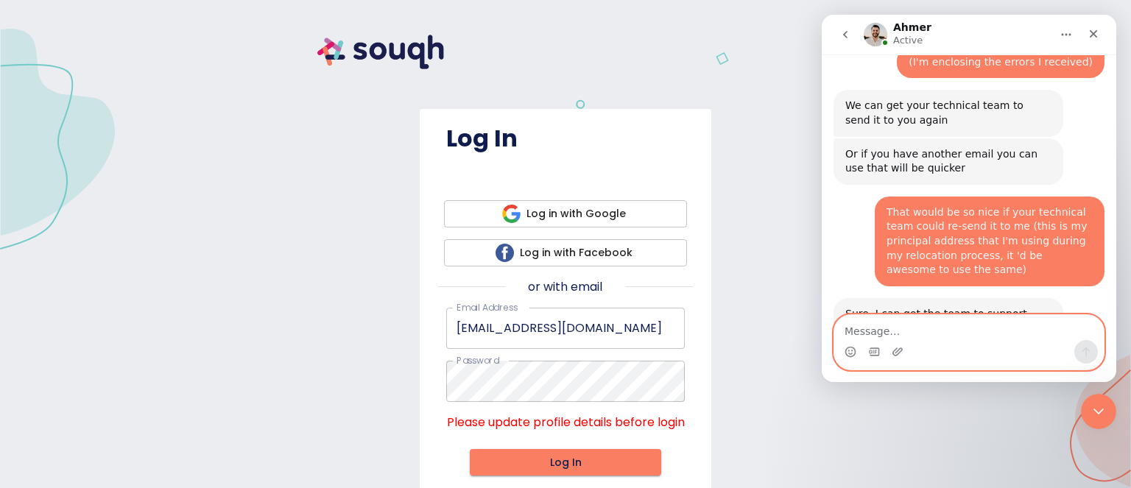
scroll to position [1100, 0]
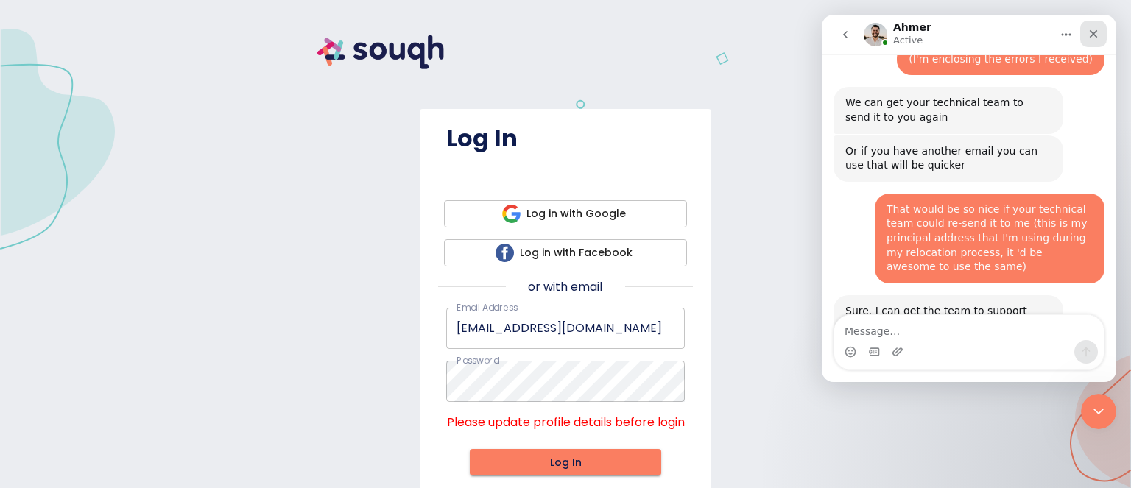
click at [1090, 34] on icon "Close" at bounding box center [1093, 34] width 12 height 12
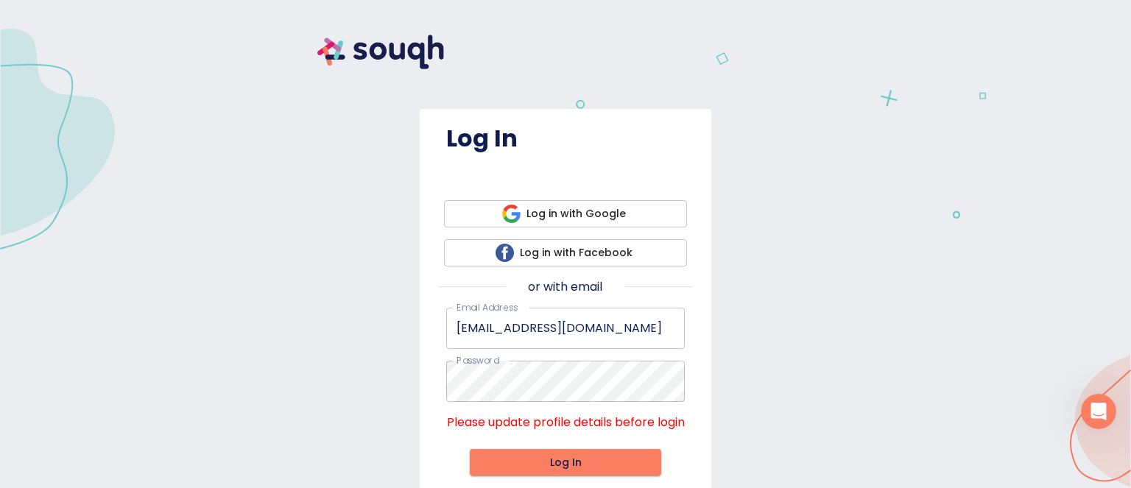
scroll to position [1099, 0]
click at [1097, 409] on icon "Open Intercom Messenger" at bounding box center [1099, 412] width 24 height 24
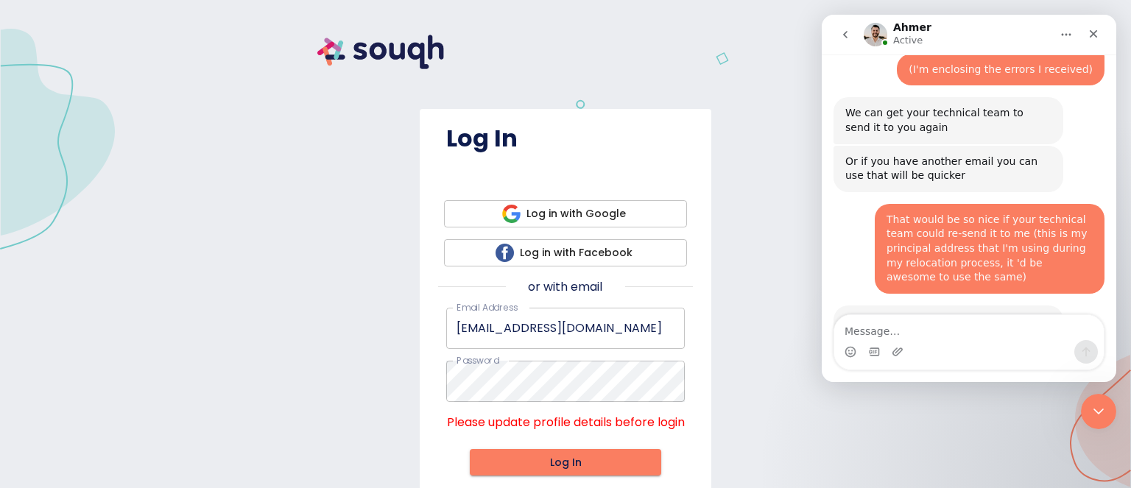
scroll to position [1100, 0]
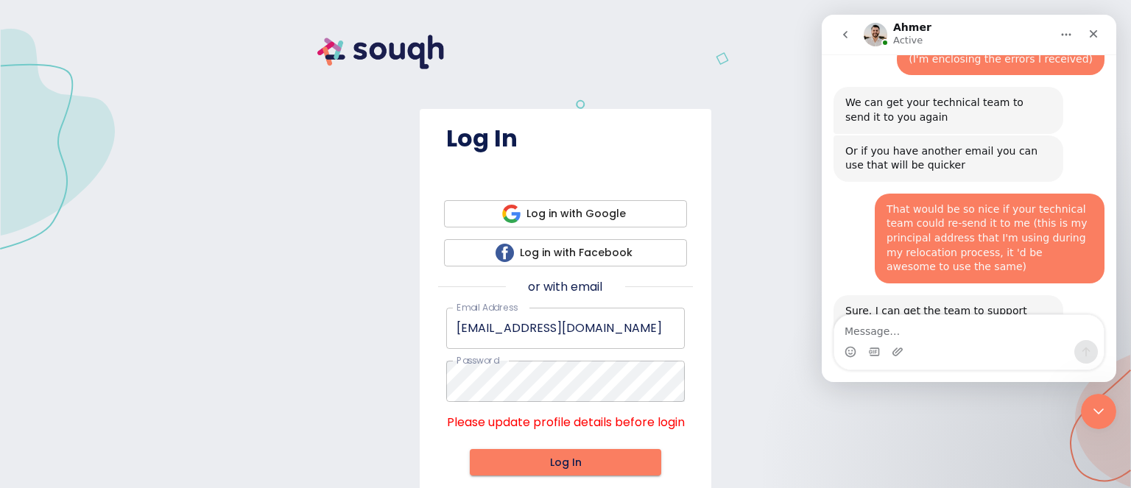
click at [651, 69] on div at bounding box center [565, 55] width 530 height 74
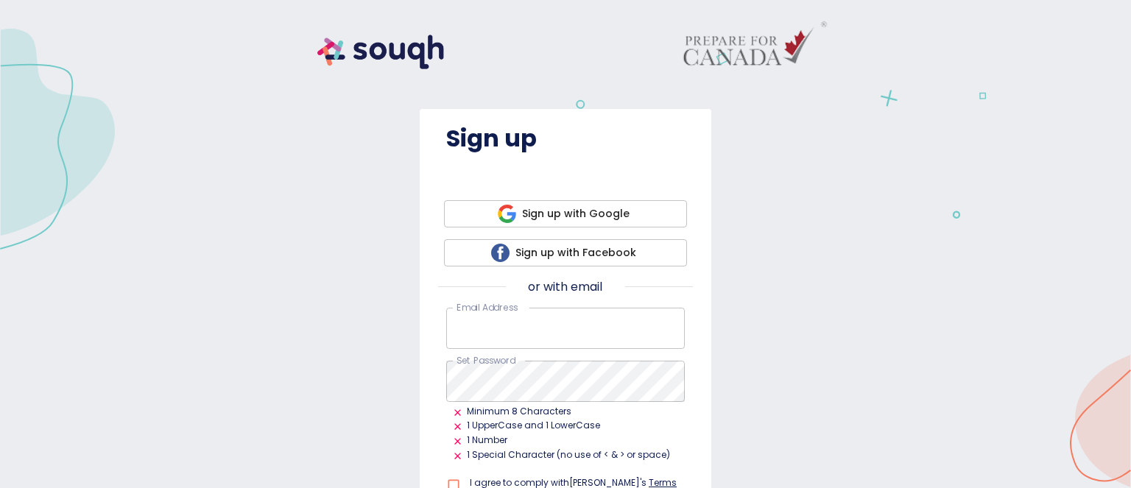
scroll to position [151, 0]
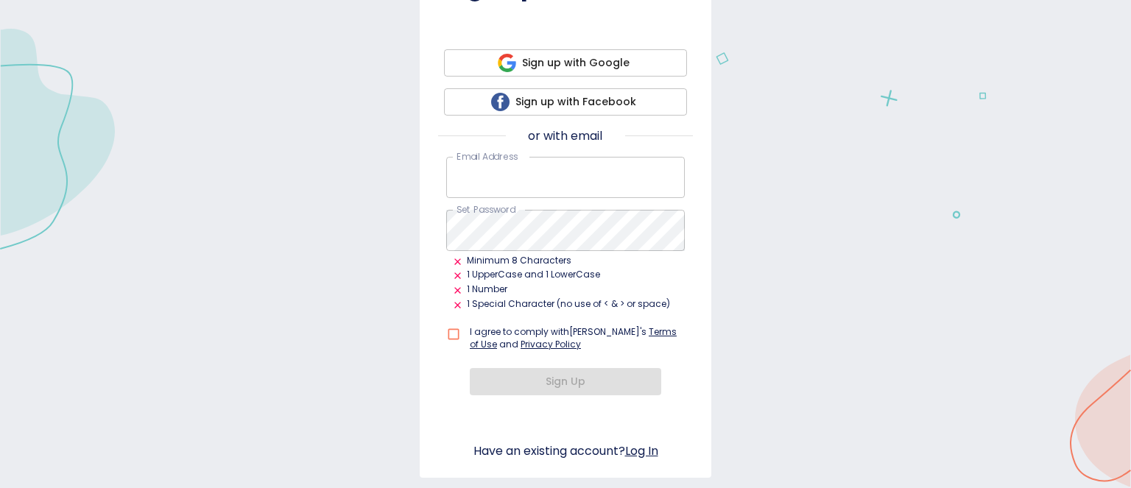
type input "[EMAIL_ADDRESS][DOMAIN_NAME]"
click at [642, 450] on link "Log In" at bounding box center [641, 451] width 33 height 17
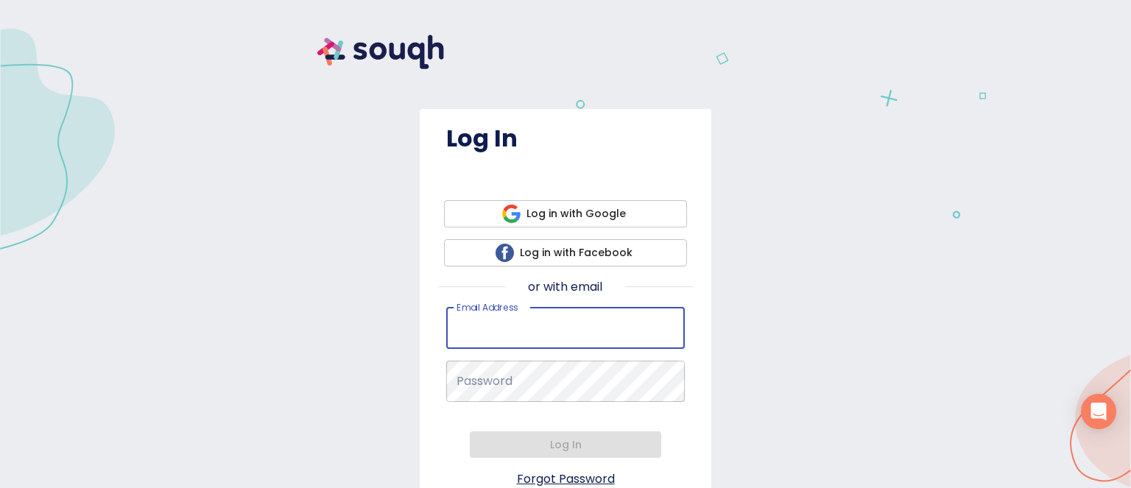
click at [575, 325] on input "Email Address   *" at bounding box center [565, 328] width 239 height 41
type input "at.saghi@gmail.com"
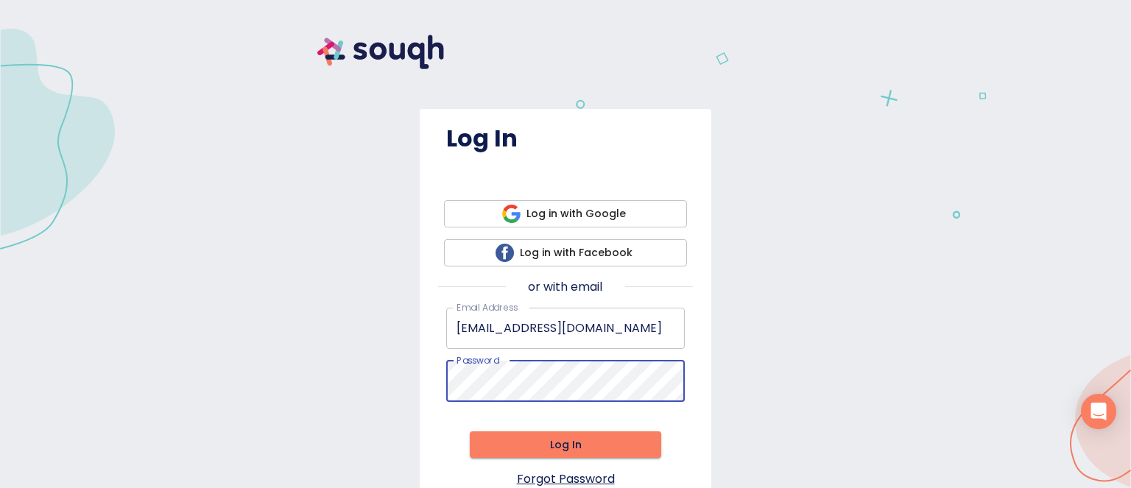
click at [532, 441] on span "Log In" at bounding box center [566, 445] width 168 height 18
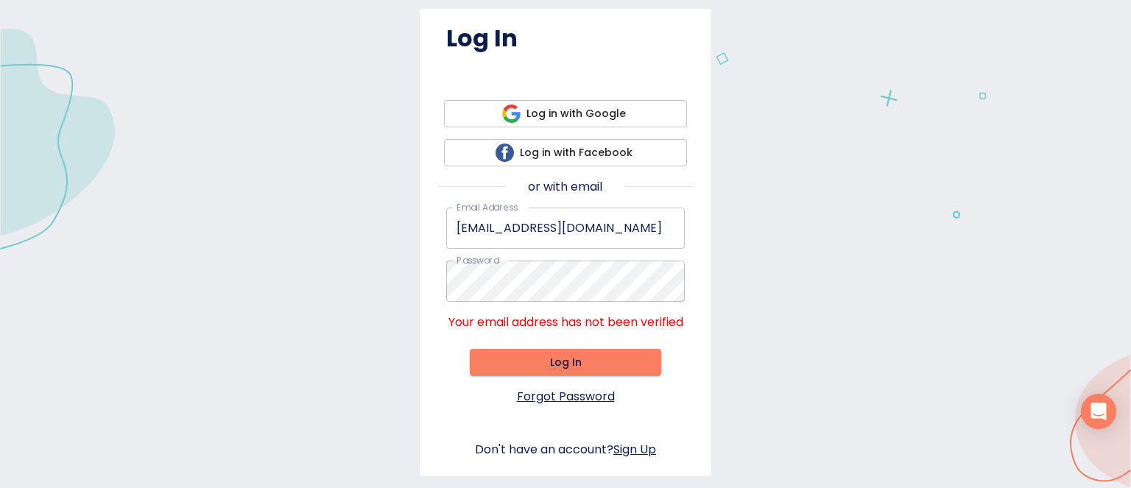
scroll to position [116, 0]
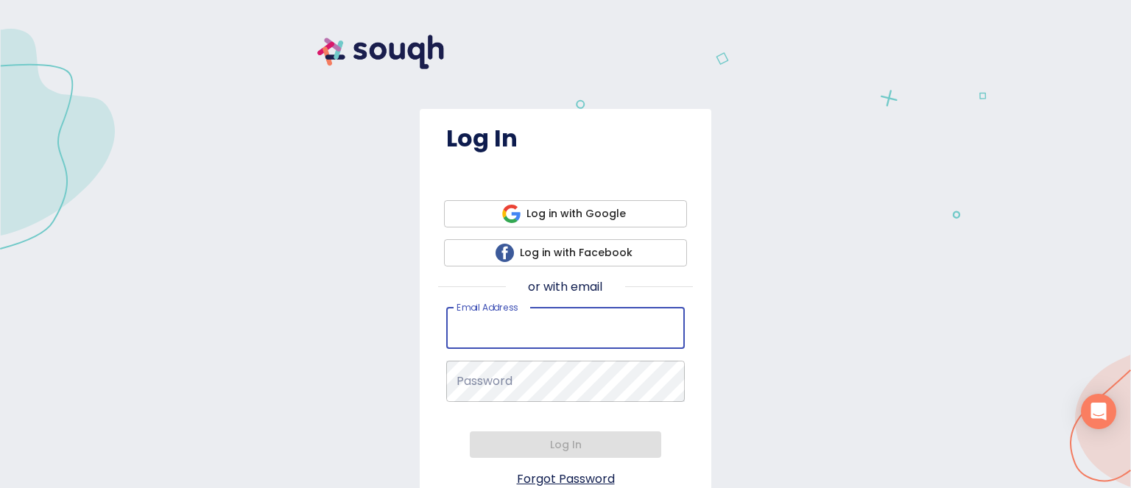
click at [522, 328] on input "Email Address   *" at bounding box center [565, 328] width 239 height 41
type input "at.saghi@gmail.com"
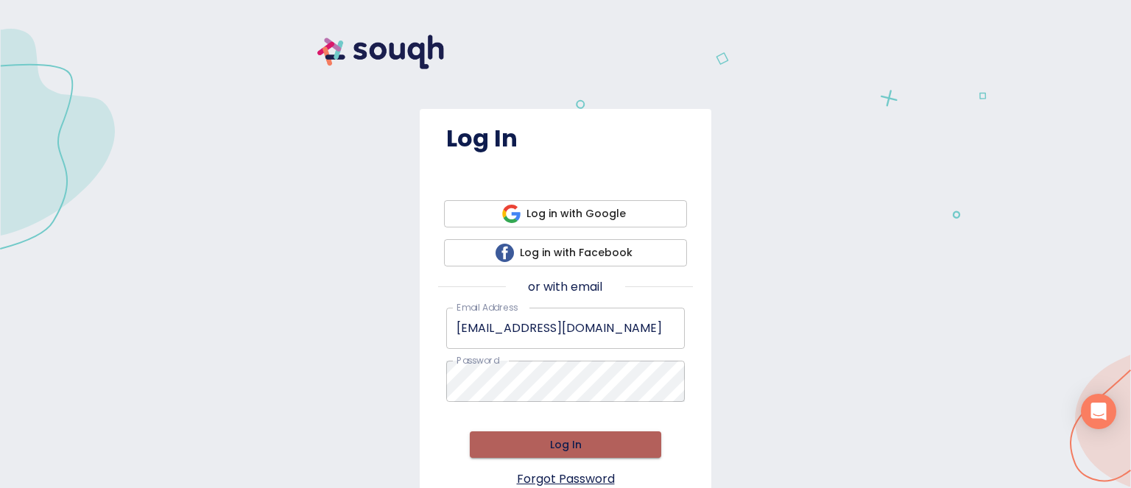
click at [559, 441] on span "Log In" at bounding box center [566, 445] width 168 height 18
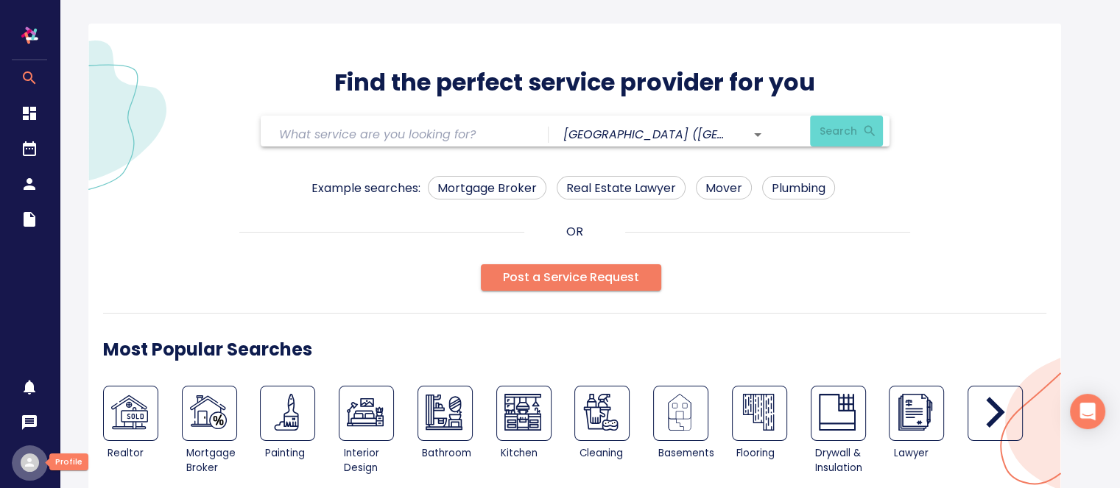
click at [35, 465] on icon "button" at bounding box center [30, 463] width 14 height 14
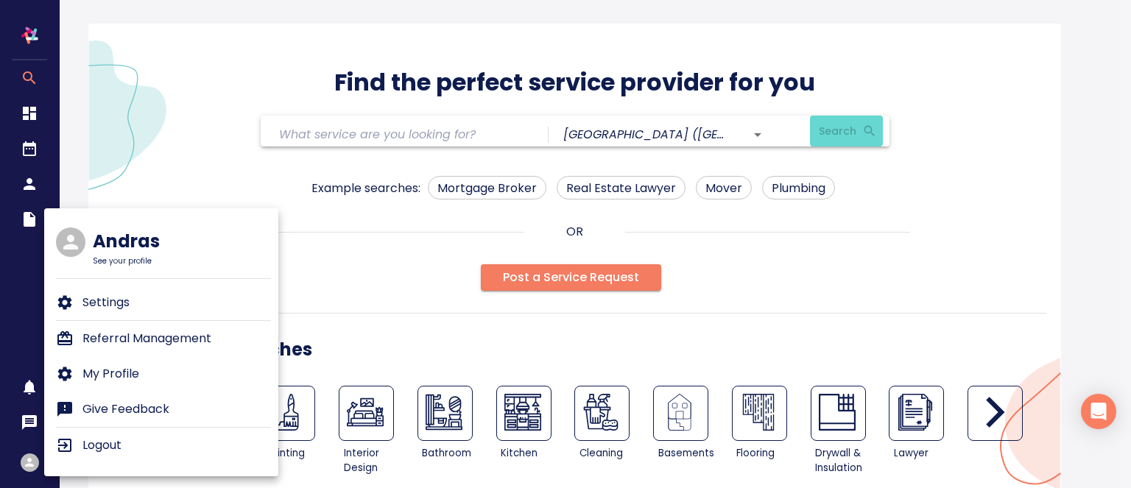
click at [116, 449] on p "Logout" at bounding box center [101, 446] width 39 height 18
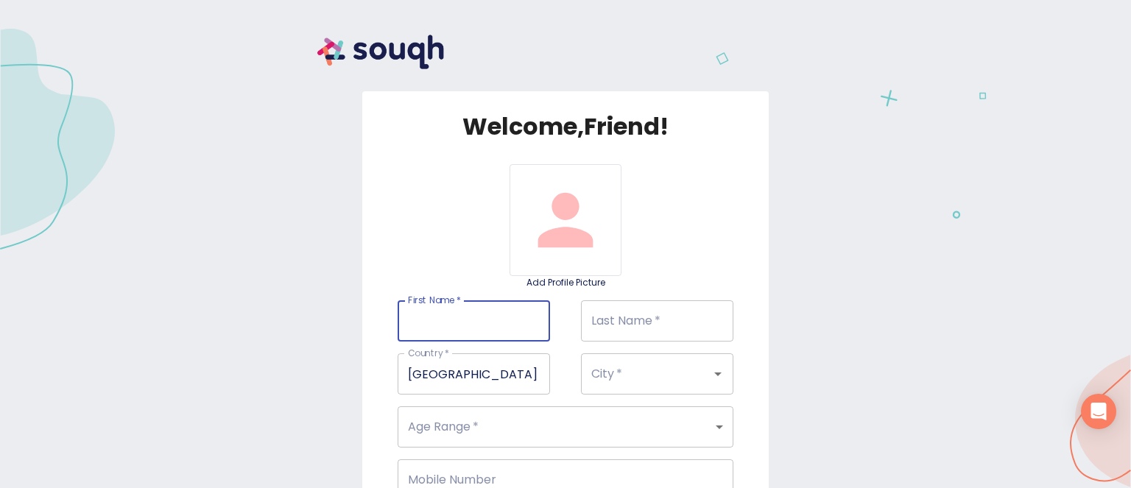
click at [427, 313] on input "First Name   *" at bounding box center [474, 320] width 152 height 41
type input "Zsofia"
click at [620, 315] on input "Last Name   *" at bounding box center [657, 320] width 152 height 41
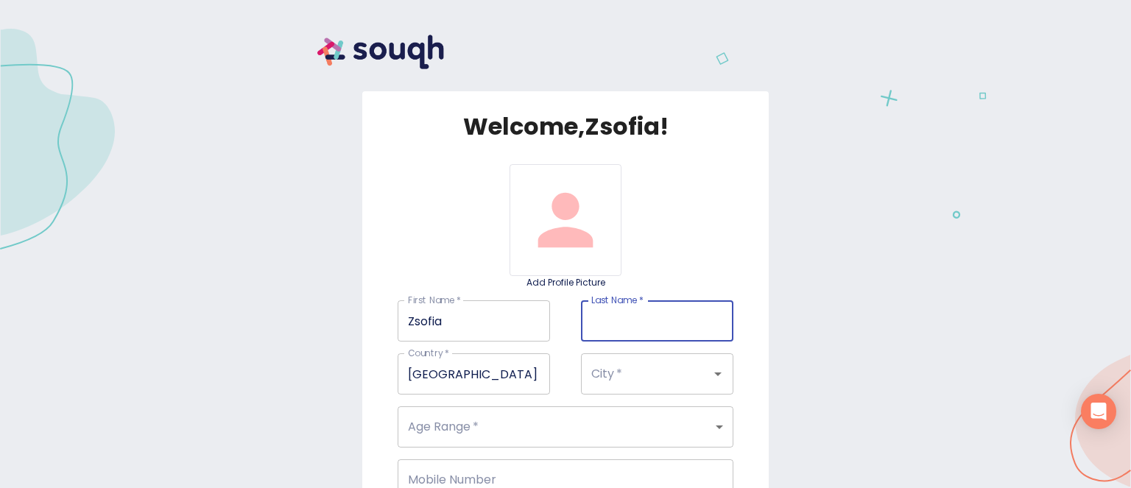
type input "Vizi"
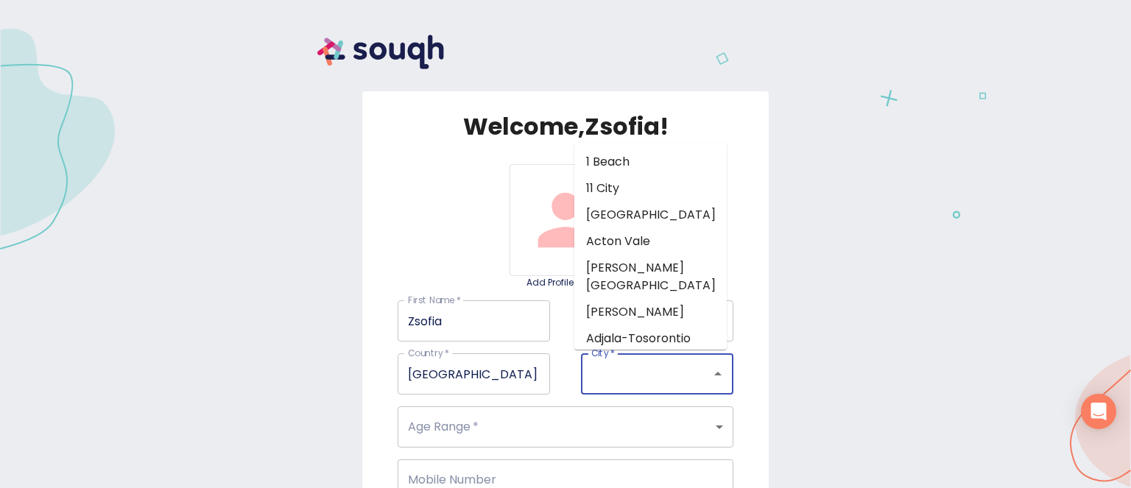
click at [603, 376] on input "City   *" at bounding box center [637, 374] width 98 height 28
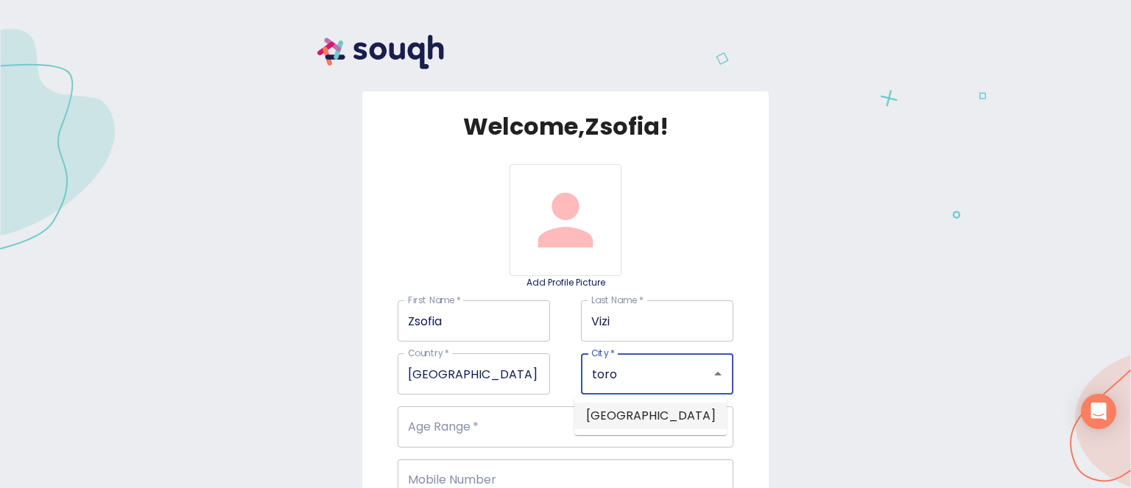
click at [595, 416] on li "[GEOGRAPHIC_DATA]" at bounding box center [650, 416] width 152 height 27
type input "[GEOGRAPHIC_DATA]"
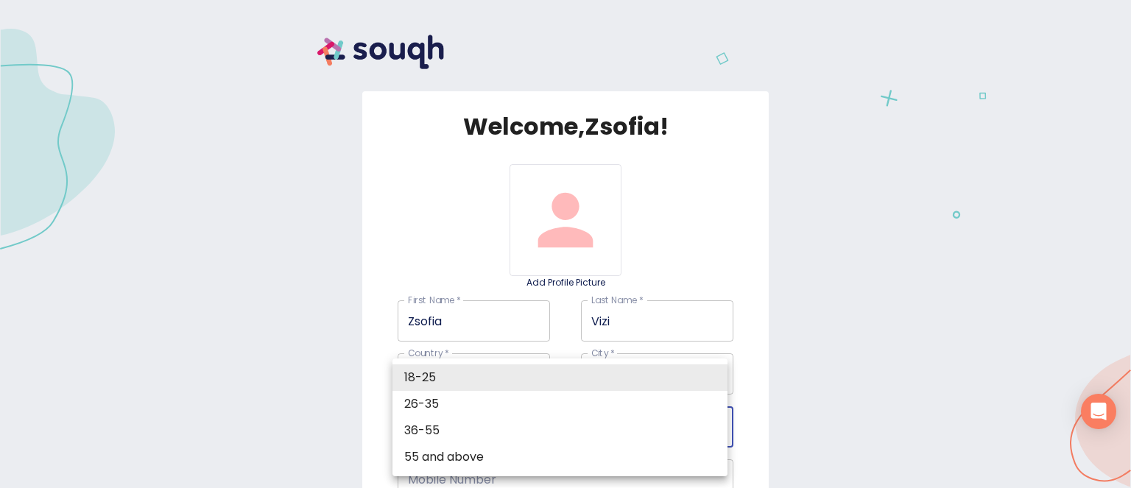
click at [528, 0] on body "Welcome, Zsofia ! Add Profile Picture First Name   * Zsofia First Name * Last N…" at bounding box center [565, 0] width 1131 height 0
click at [517, 423] on li "36-55" at bounding box center [559, 430] width 335 height 27
type input "36-55"
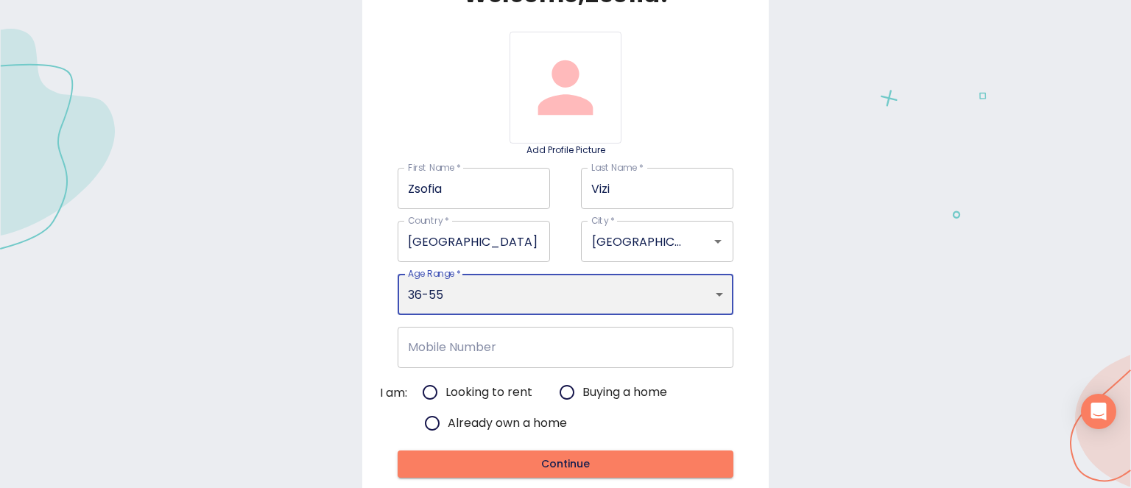
scroll to position [177, 0]
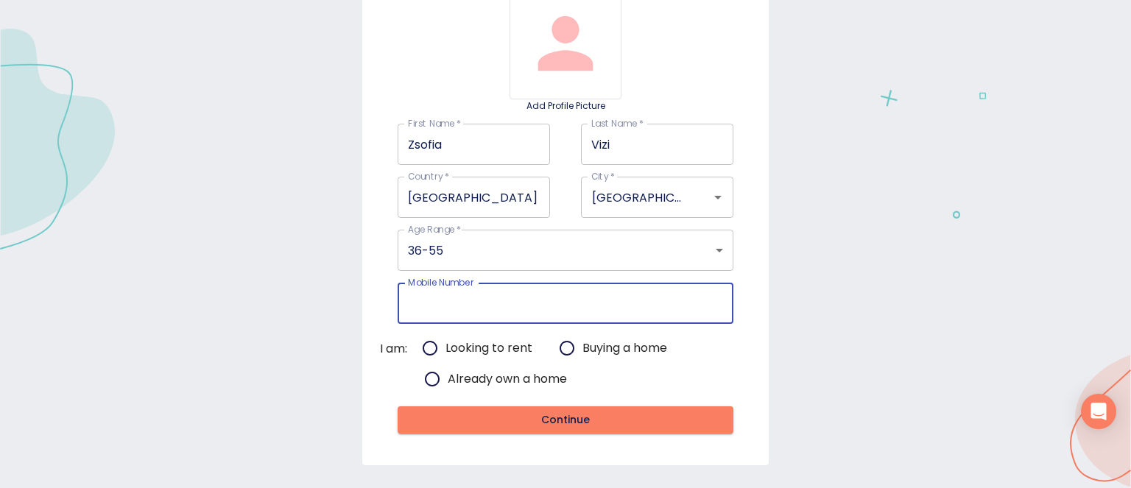
click at [556, 308] on input "Mobile Number" at bounding box center [565, 303] width 335 height 41
click at [421, 349] on input "Looking to rent" at bounding box center [430, 348] width 31 height 31
radio input "true"
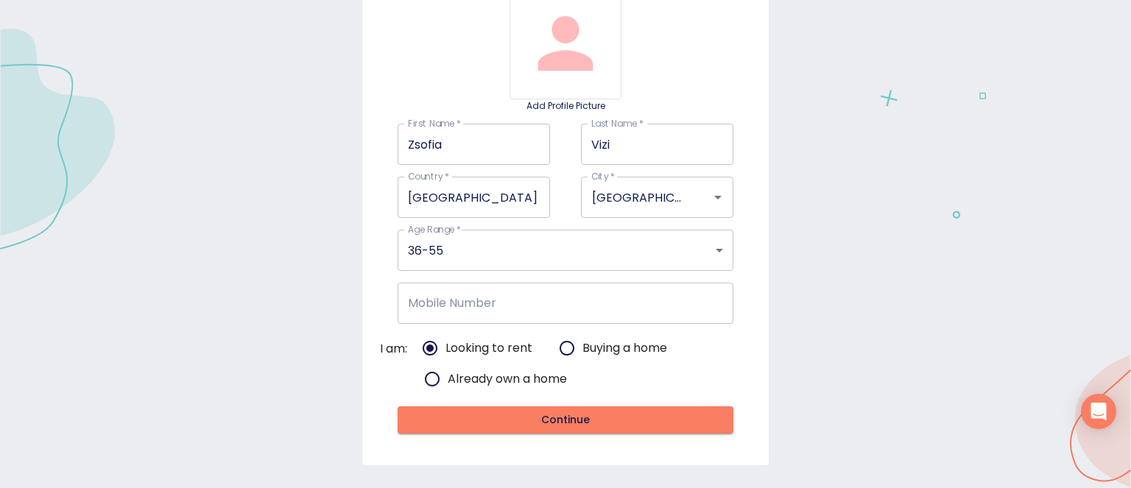
click at [488, 420] on span "Continue" at bounding box center [564, 420] width 311 height 18
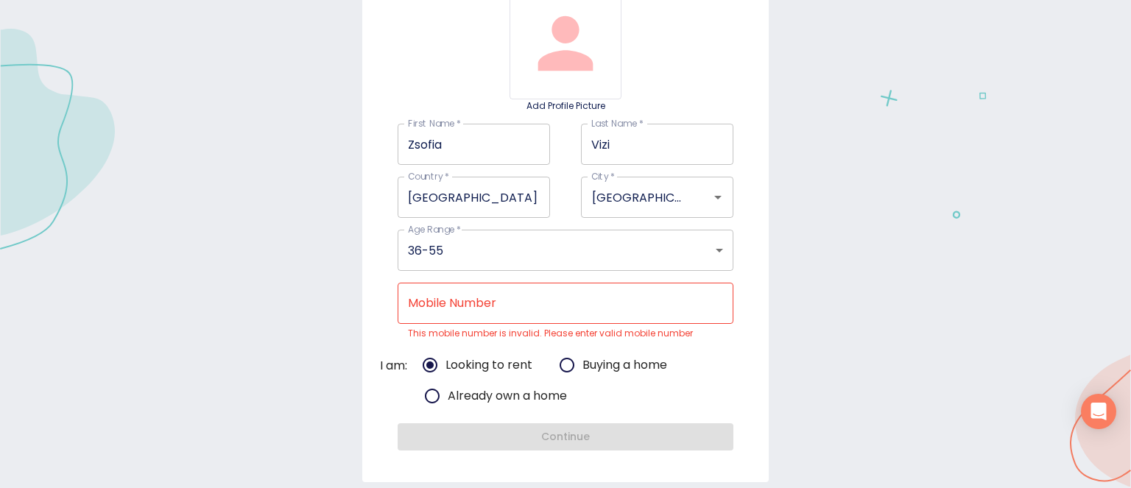
click at [483, 308] on input "Mobile Number" at bounding box center [565, 303] width 335 height 41
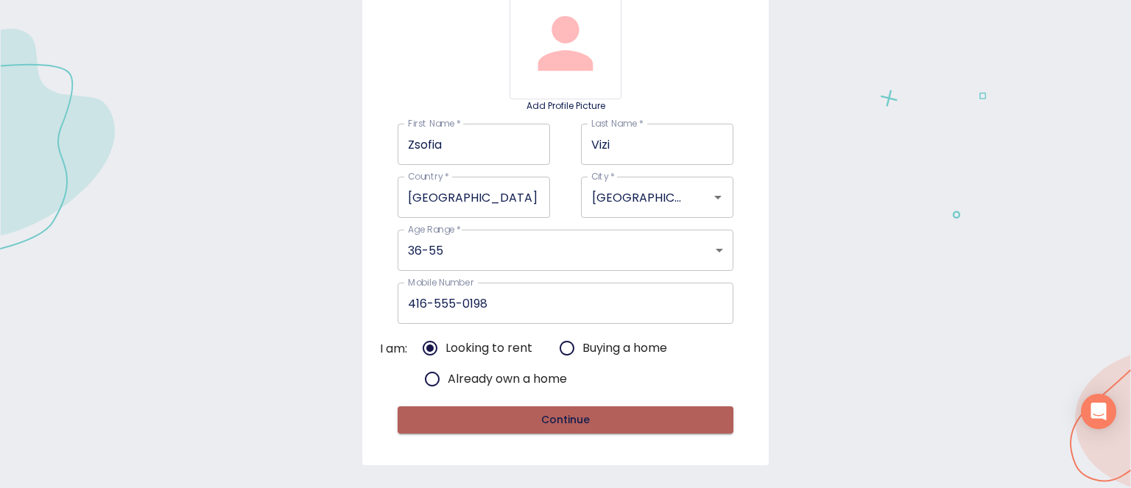
click at [517, 417] on span "Continue" at bounding box center [564, 420] width 311 height 18
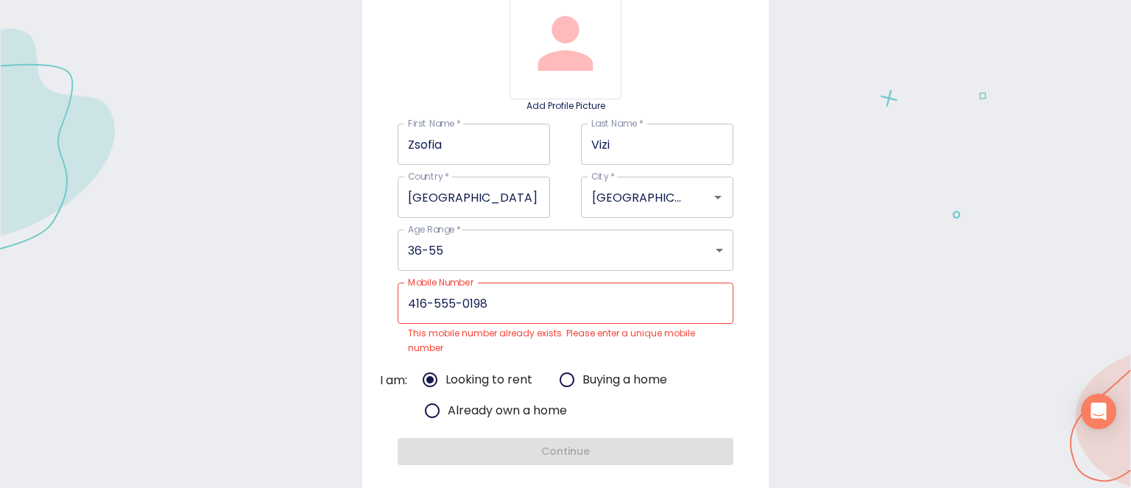
click at [547, 298] on input "416-555-0198" at bounding box center [565, 303] width 335 height 41
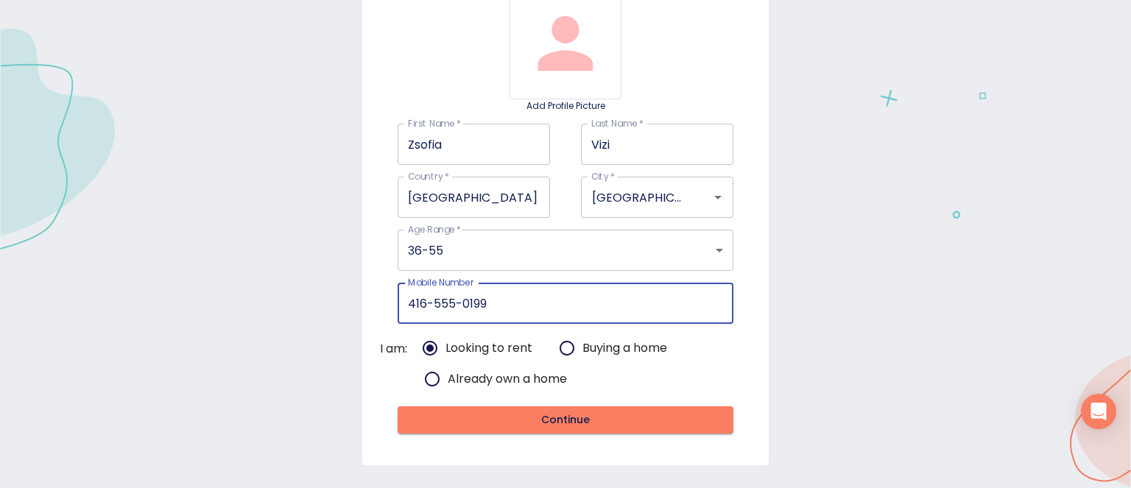
type input "416-555-0199"
click at [511, 415] on span "Continue" at bounding box center [564, 420] width 311 height 18
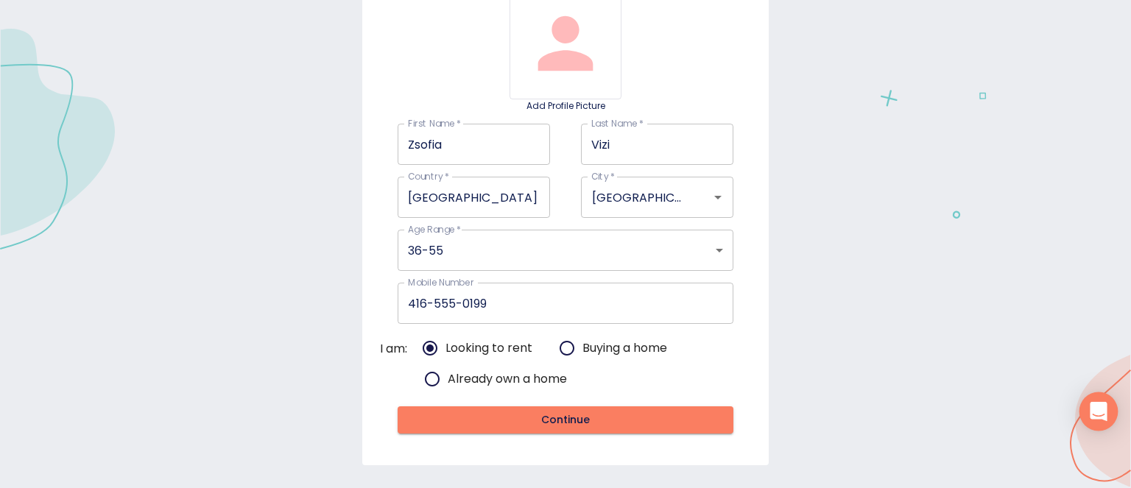
click at [1095, 409] on icon "Open Intercom Messenger" at bounding box center [1098, 411] width 17 height 19
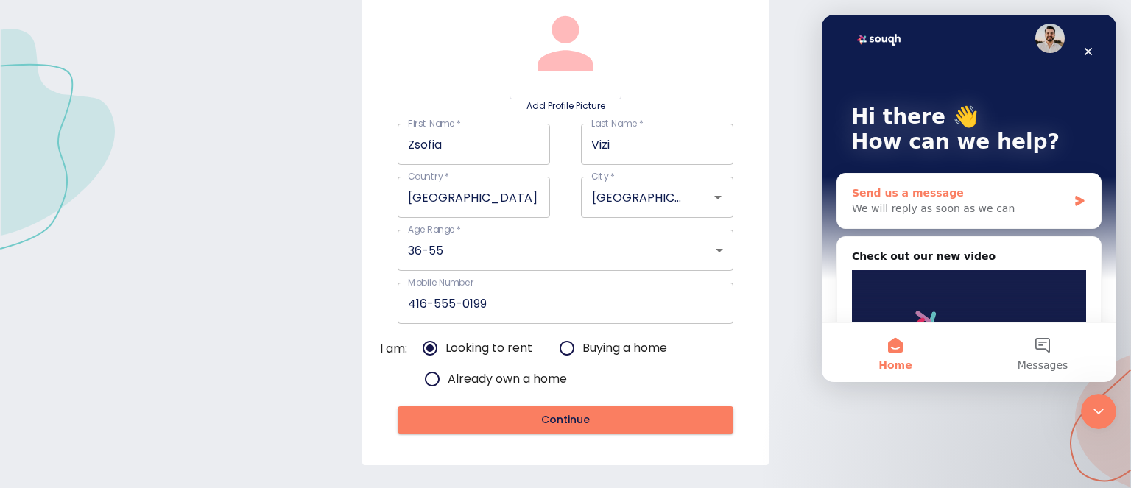
scroll to position [0, 0]
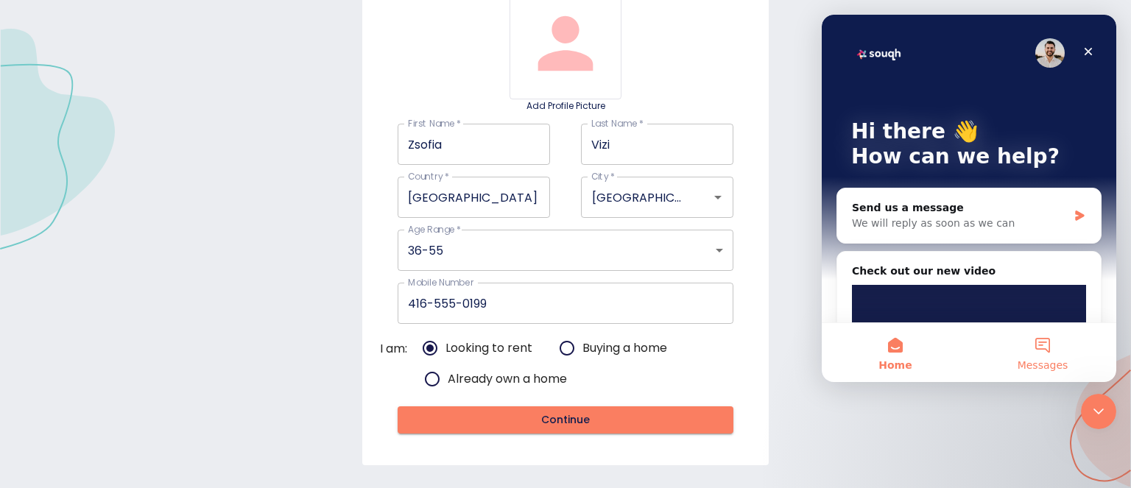
click at [1047, 363] on span "Messages" at bounding box center [1043, 365] width 51 height 10
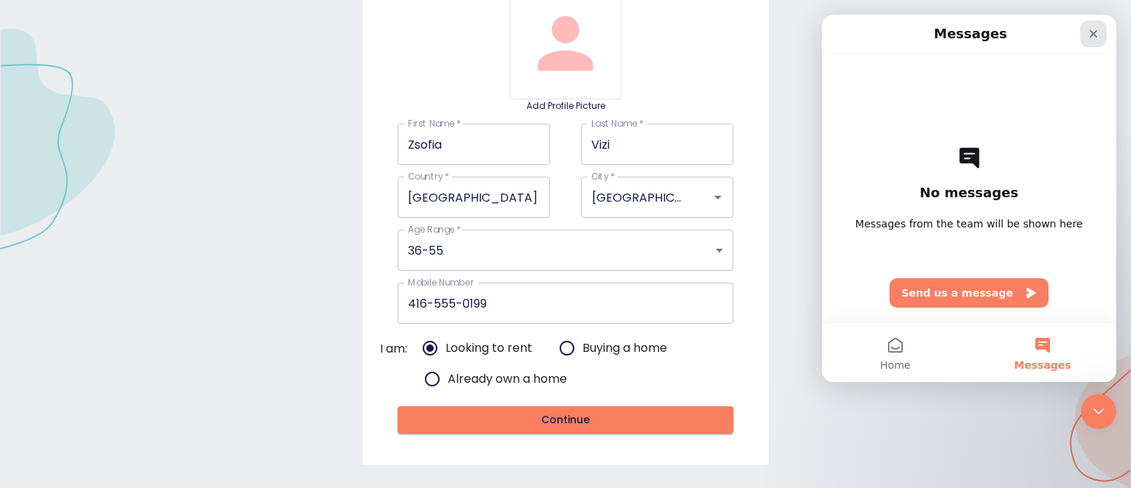
click at [1093, 38] on icon "Close" at bounding box center [1093, 34] width 12 height 12
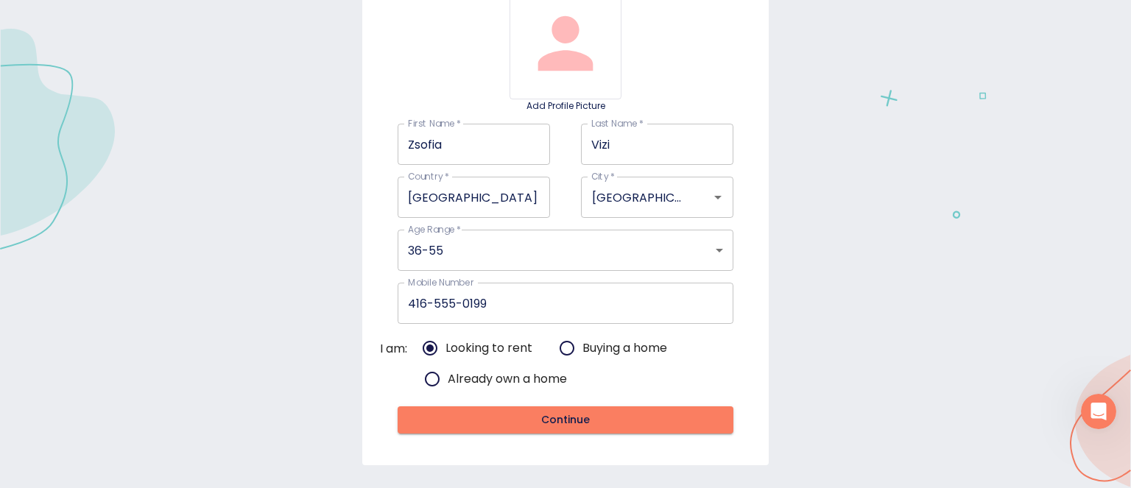
click at [633, 412] on span "Continue" at bounding box center [564, 420] width 311 height 18
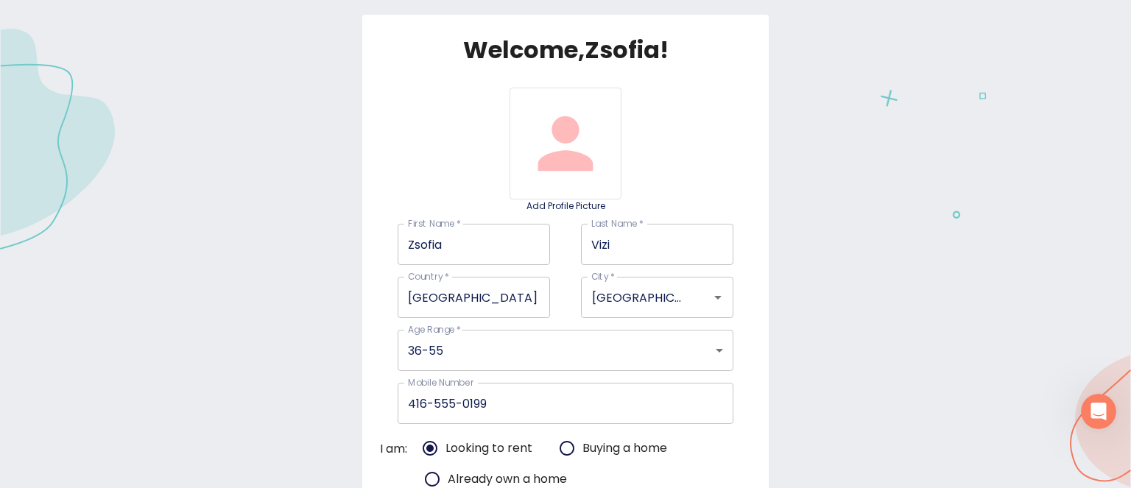
scroll to position [177, 0]
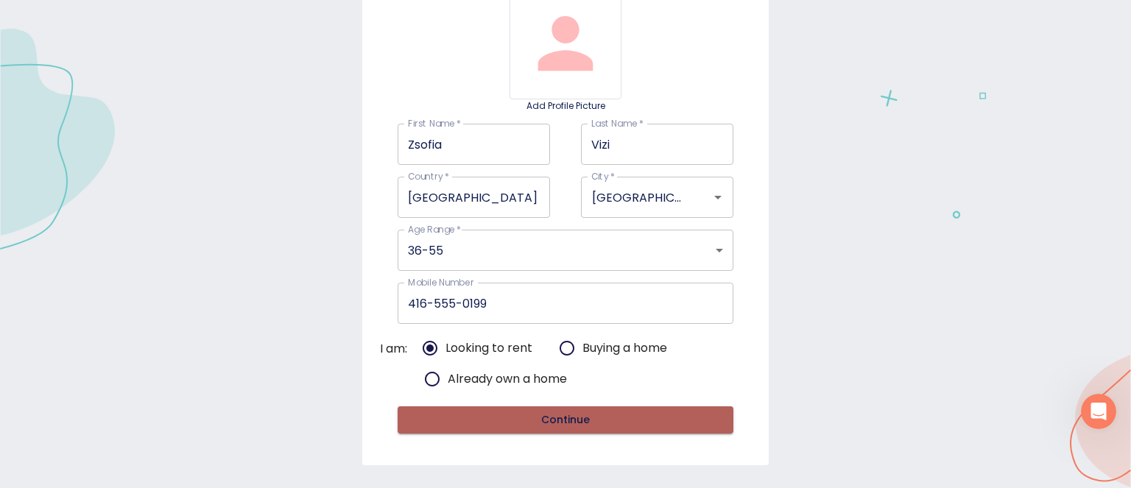
click at [575, 429] on button "Continue" at bounding box center [565, 419] width 335 height 27
click at [518, 417] on span "Continue" at bounding box center [564, 420] width 311 height 18
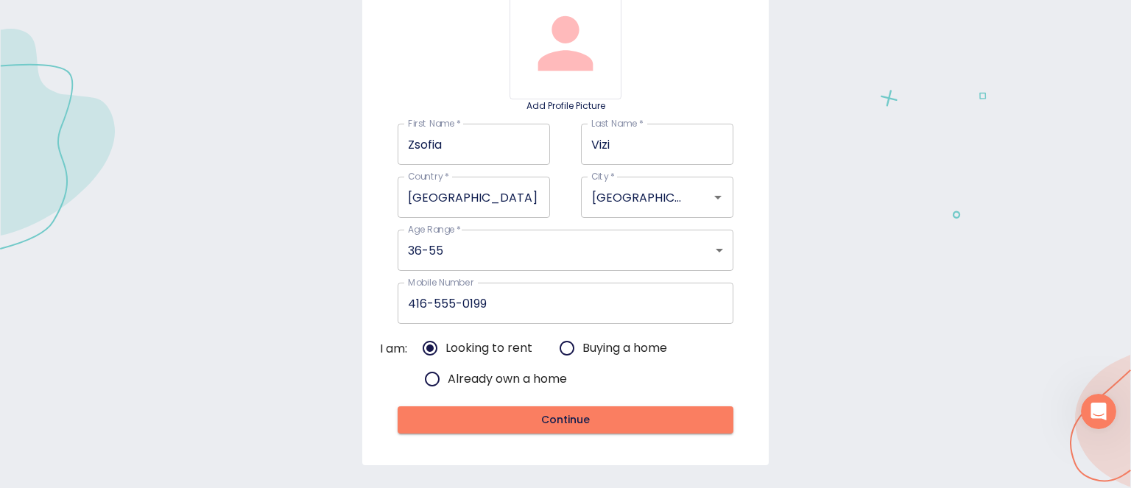
click at [610, 415] on span "Continue" at bounding box center [564, 420] width 311 height 18
click at [1102, 409] on icon "Open Intercom Messenger" at bounding box center [1099, 412] width 24 height 24
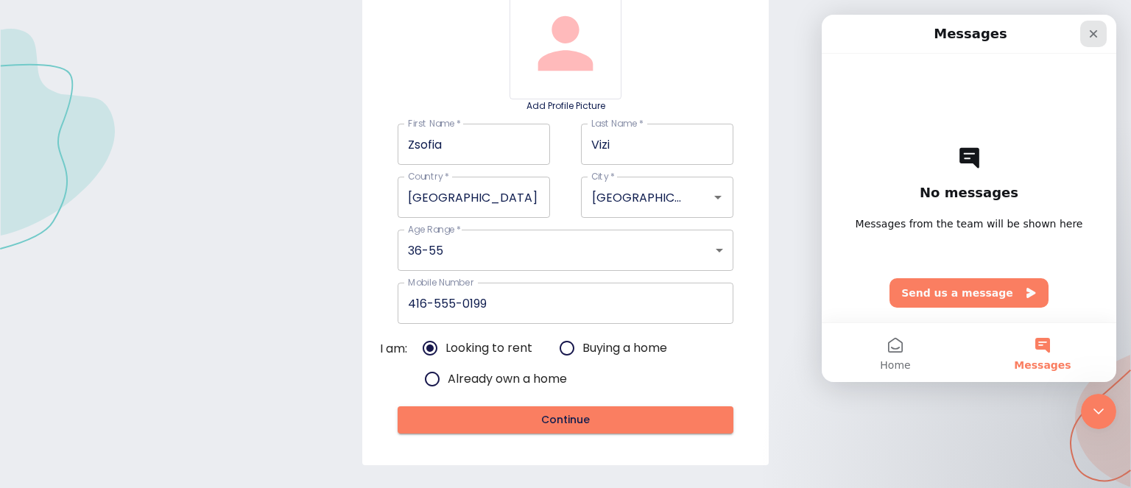
click at [1091, 37] on icon "Close" at bounding box center [1093, 34] width 12 height 12
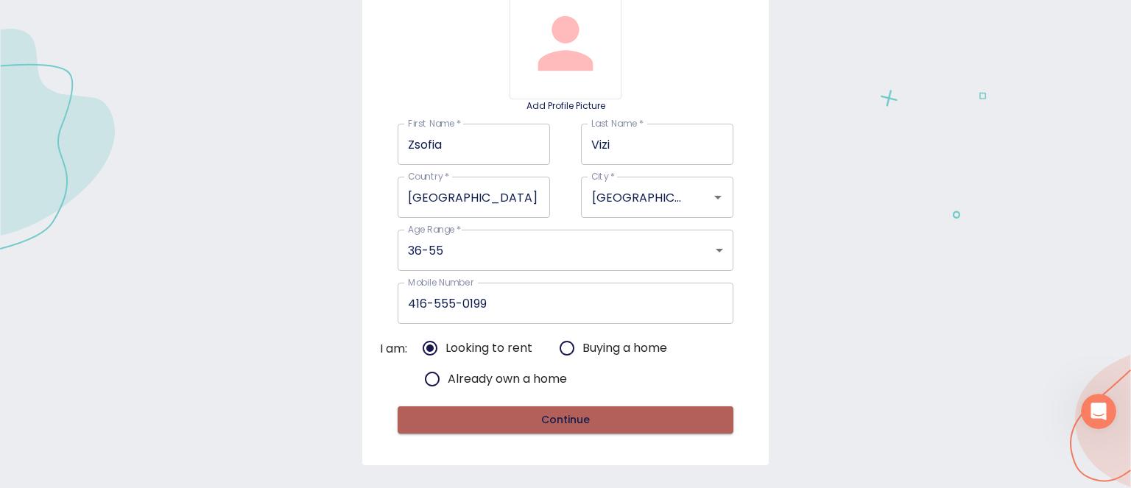
click at [563, 426] on span "Continue" at bounding box center [564, 420] width 311 height 18
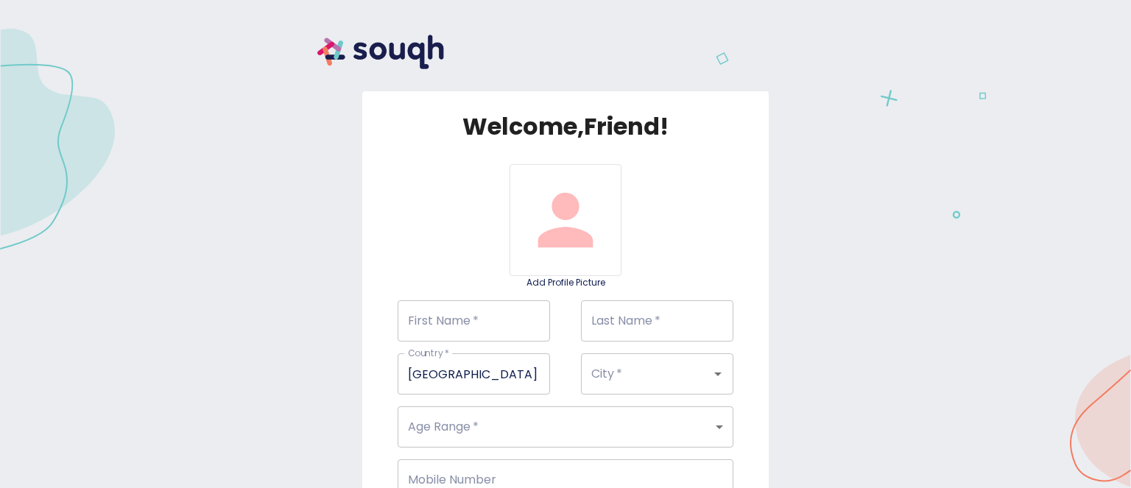
click at [399, 43] on img at bounding box center [380, 52] width 161 height 68
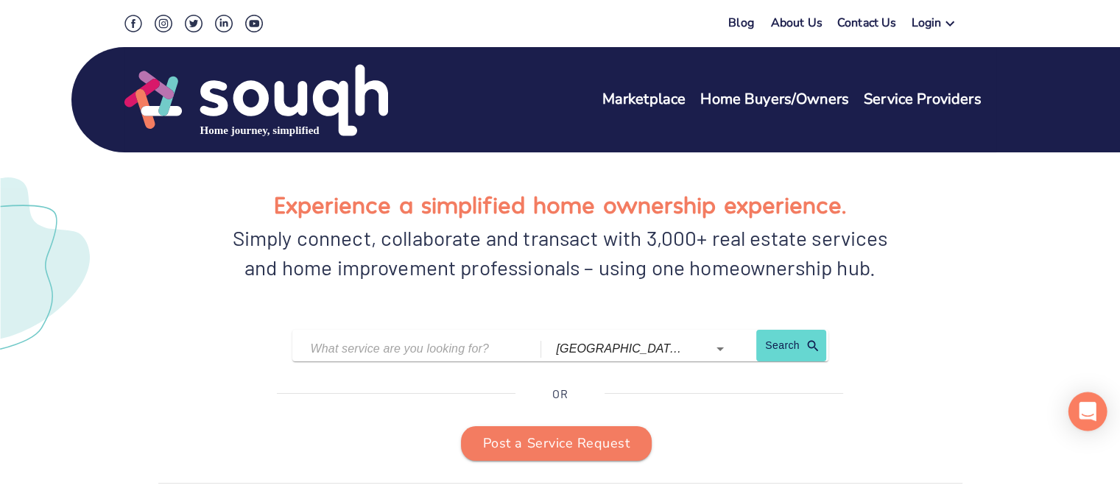
click at [1085, 413] on icon "Open Intercom Messenger" at bounding box center [1087, 411] width 17 height 19
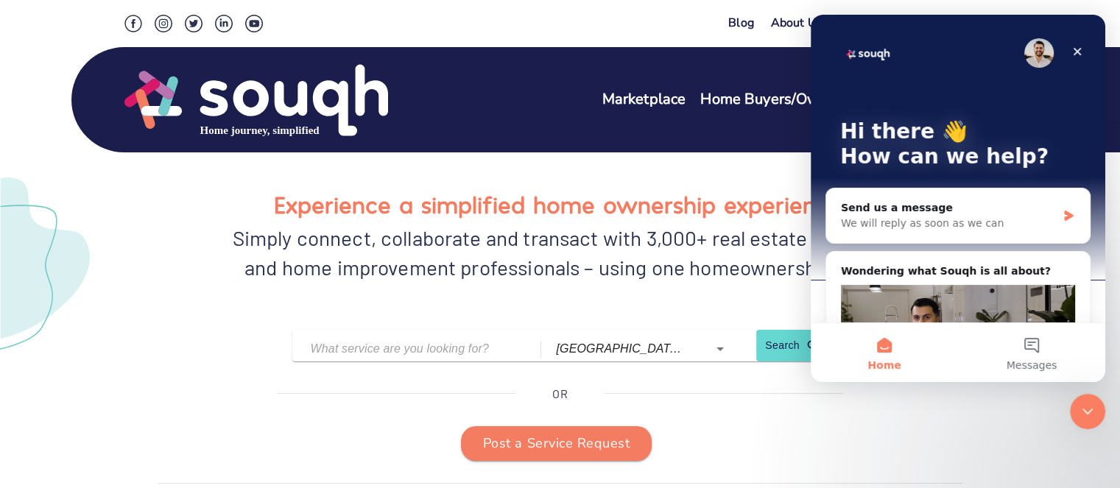
click at [992, 423] on div "Experience a simplified home ownership experience. Simply connect, collaborate …" at bounding box center [560, 405] width 907 height 528
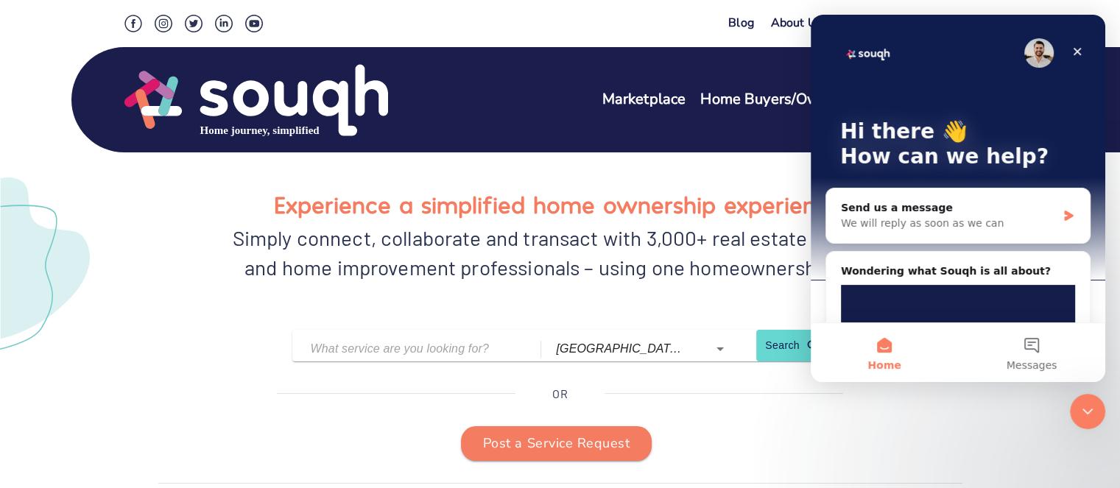
click at [621, 66] on div "Marketplace Home Buyers/Owners Service Providers" at bounding box center [799, 100] width 394 height 75
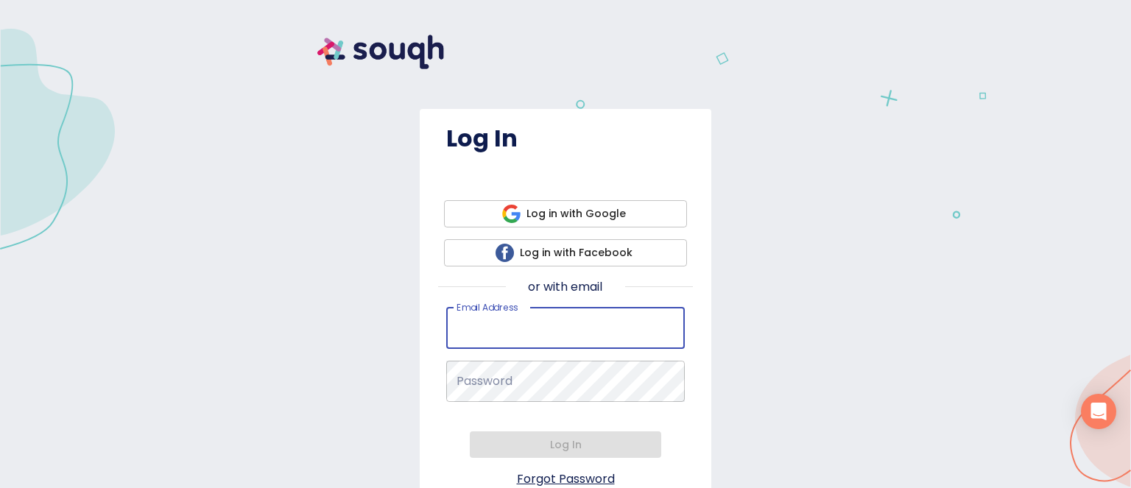
click at [521, 323] on input "Email Address   *" at bounding box center [565, 328] width 239 height 41
type input "[EMAIL_ADDRESS][DOMAIN_NAME]"
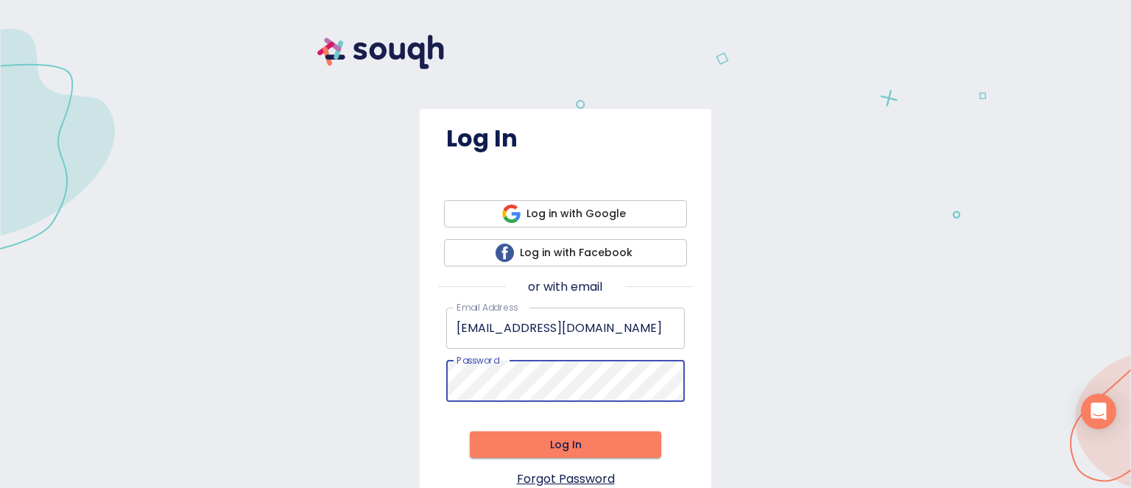
click at [537, 436] on span "Log In" at bounding box center [566, 445] width 168 height 18
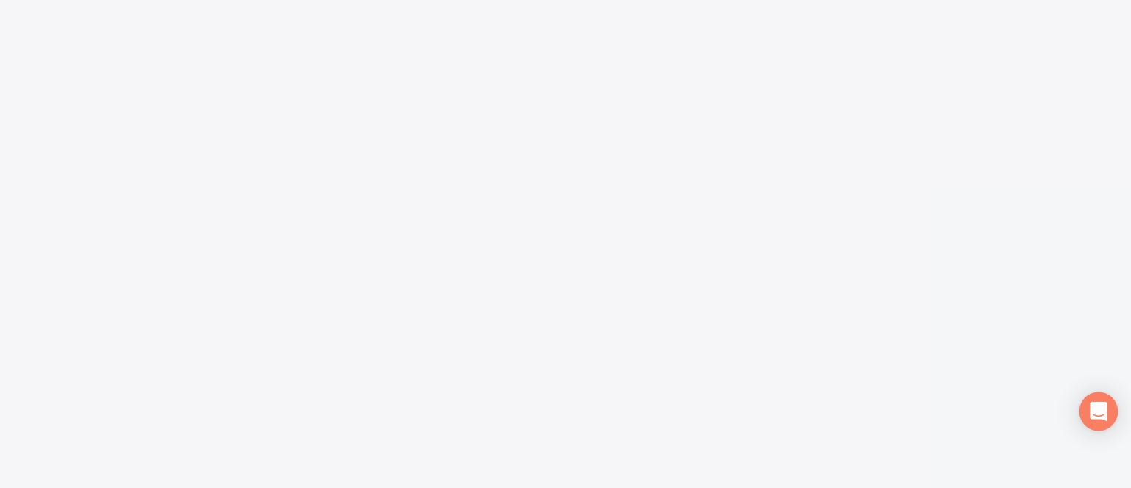
click at [1111, 417] on div "Open Intercom Messenger" at bounding box center [1098, 411] width 39 height 39
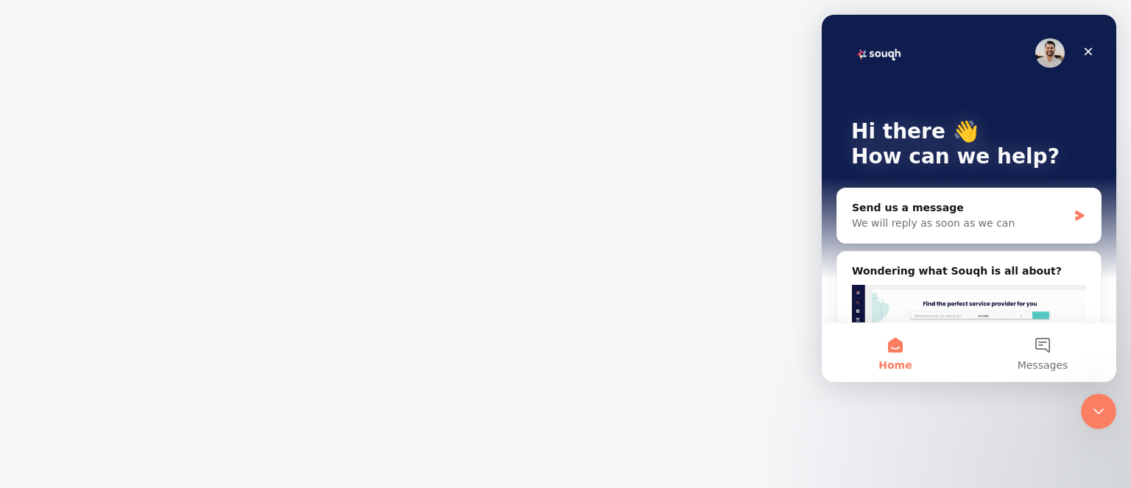
click at [1052, 64] on div "Intercom messenger" at bounding box center [1049, 52] width 29 height 29
click at [1043, 58] on img "Intercom messenger" at bounding box center [1049, 52] width 29 height 29
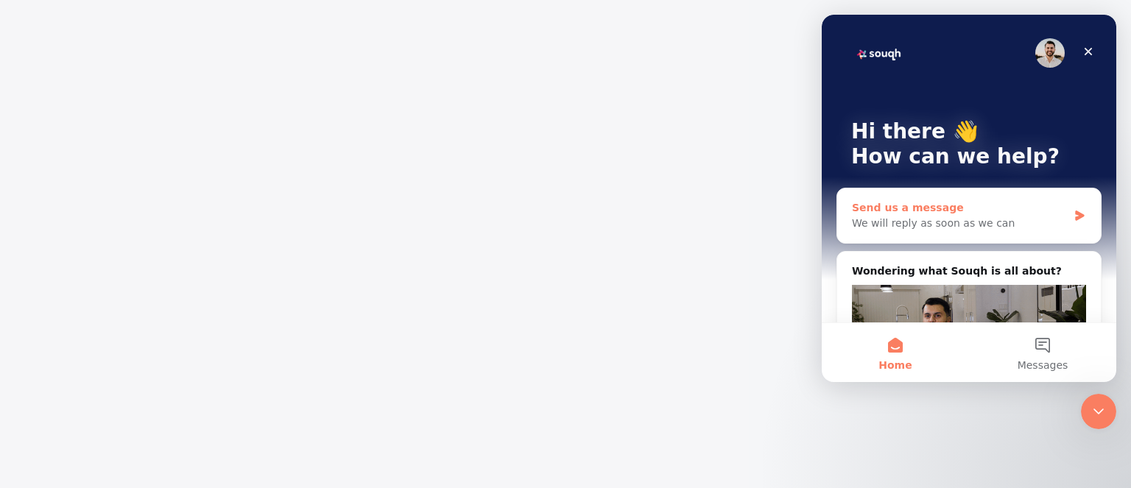
click at [949, 223] on div "We will reply as soon as we can" at bounding box center [960, 223] width 216 height 15
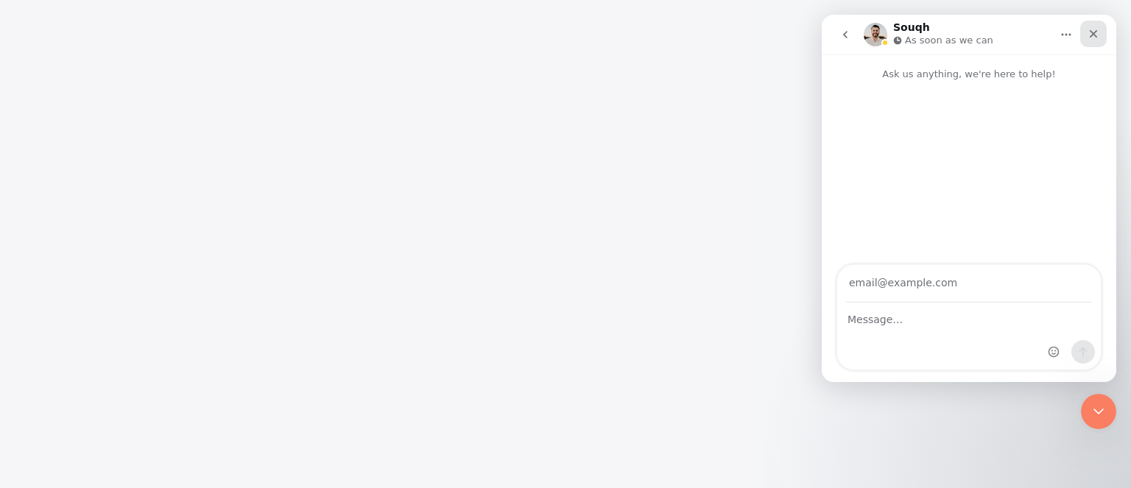
click at [1089, 32] on icon "Close" at bounding box center [1093, 34] width 12 height 12
